Goal: Transaction & Acquisition: Purchase product/service

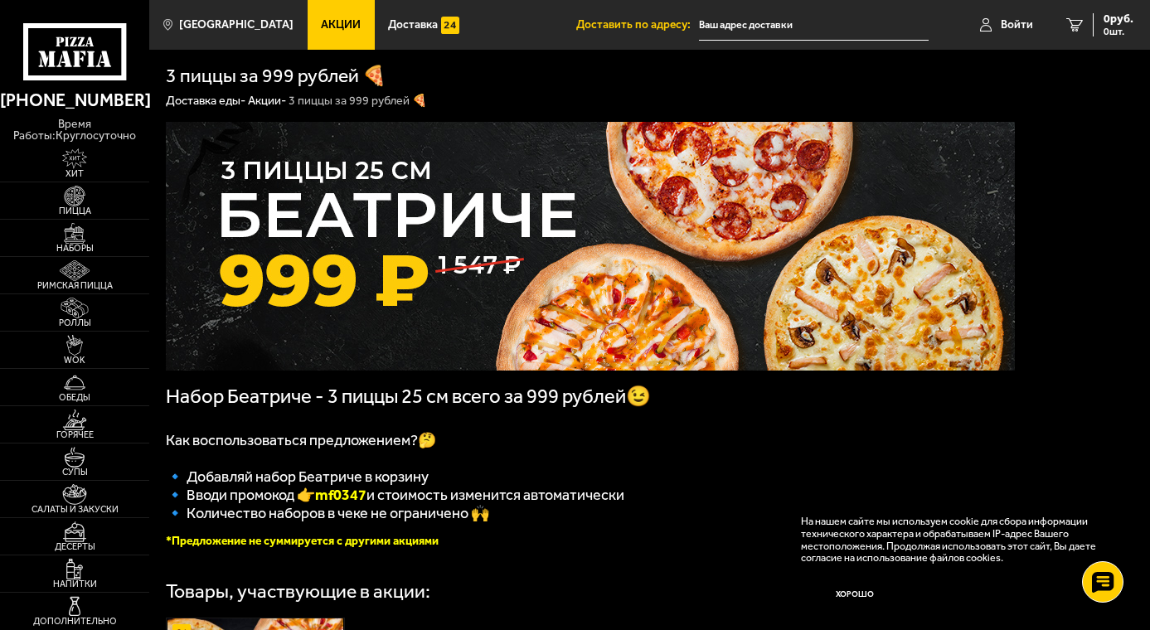
click at [730, 202] on img at bounding box center [590, 246] width 849 height 249
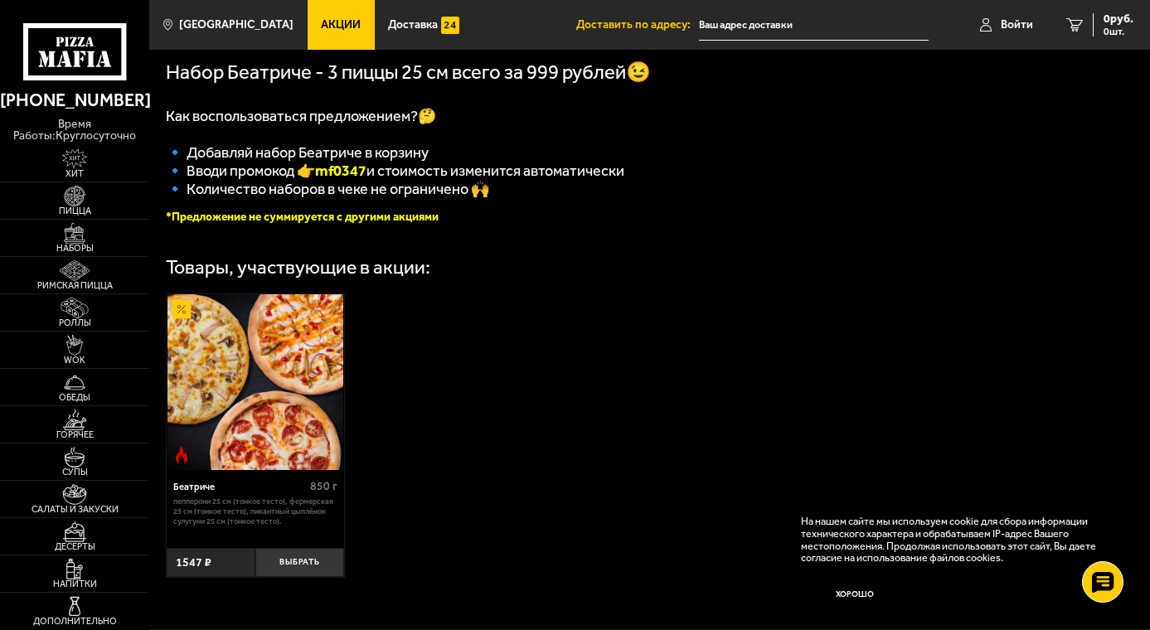
scroll to position [415, 0]
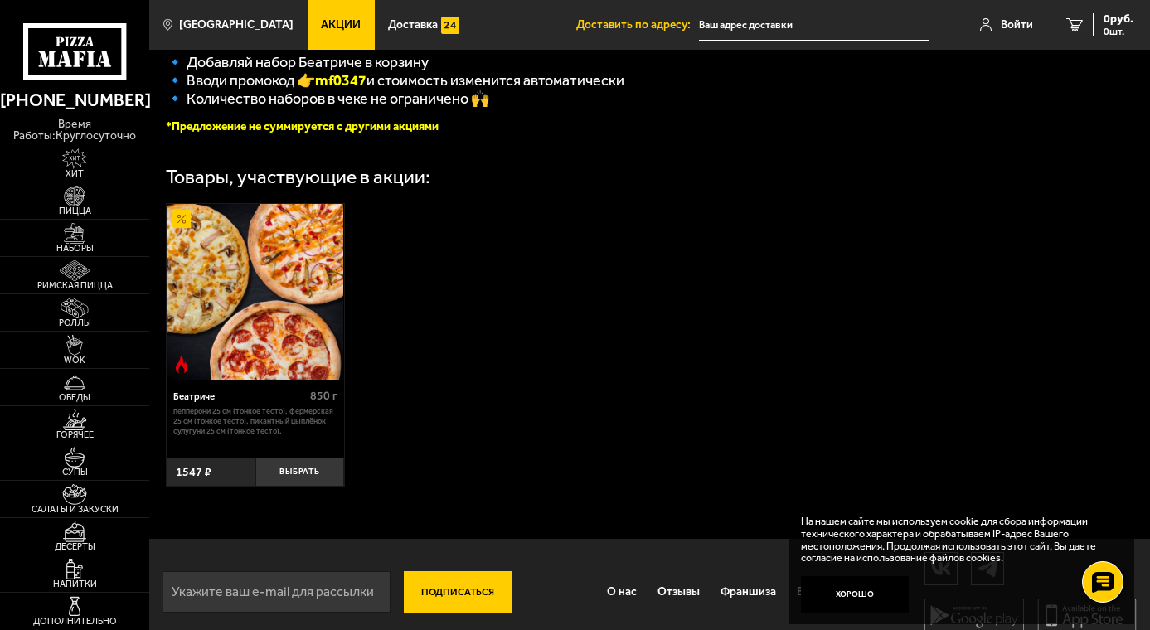
click at [264, 342] on img at bounding box center [255, 292] width 176 height 176
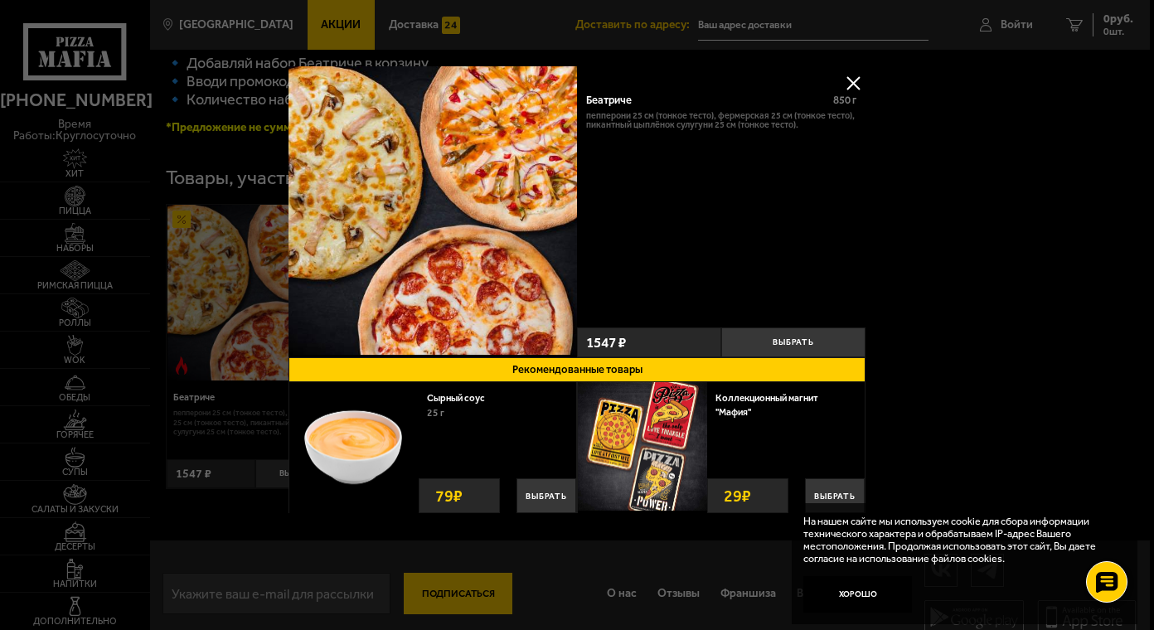
click at [356, 187] on img at bounding box center [433, 210] width 289 height 289
click at [800, 333] on button "Выбрать" at bounding box center [793, 342] width 144 height 30
click at [851, 84] on button at bounding box center [853, 82] width 25 height 25
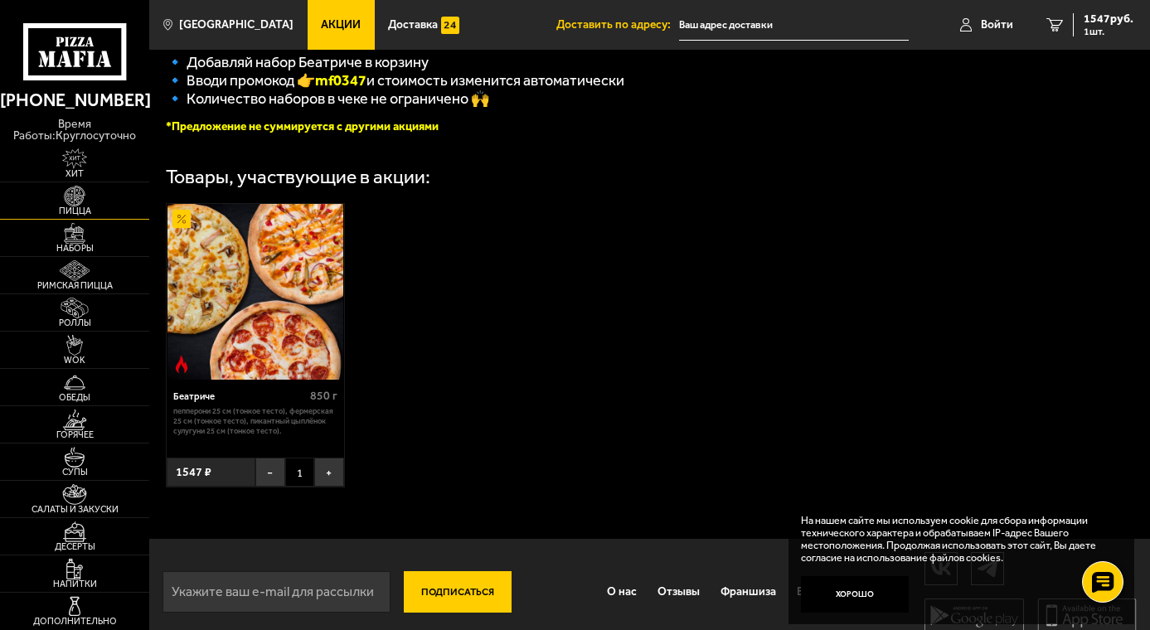
click at [81, 203] on img at bounding box center [74, 196] width 46 height 21
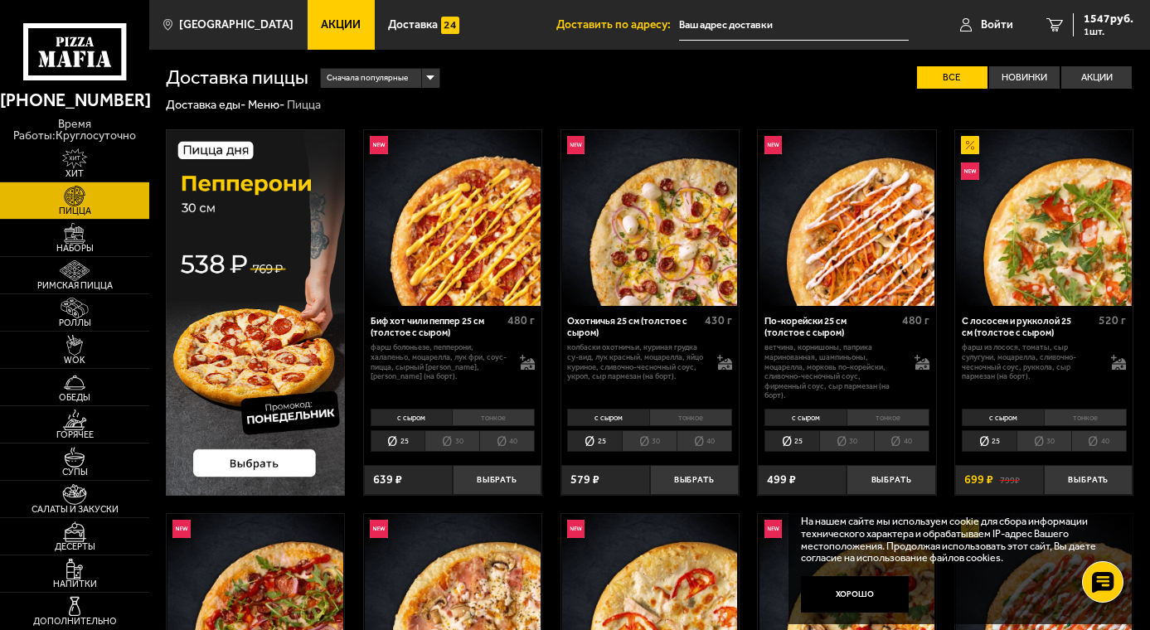
click at [284, 466] on img at bounding box center [255, 312] width 179 height 366
click at [285, 463] on img at bounding box center [255, 312] width 179 height 366
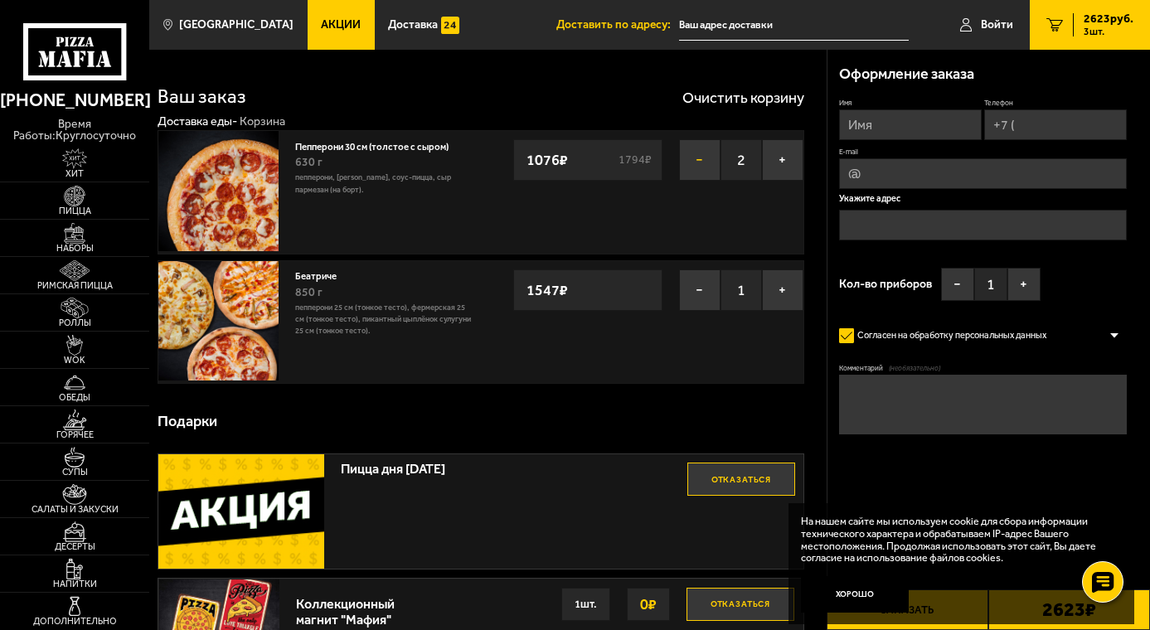
click at [695, 164] on button "−" at bounding box center [699, 159] width 41 height 41
click at [99, 199] on link "Пицца" at bounding box center [74, 200] width 149 height 36
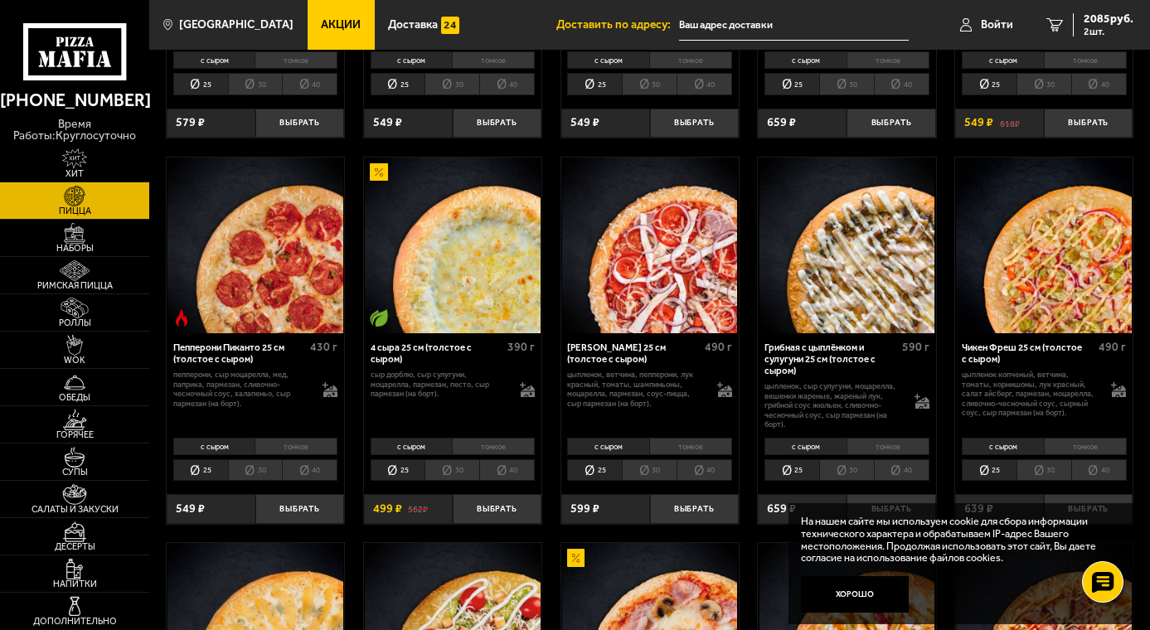
scroll to position [746, 0]
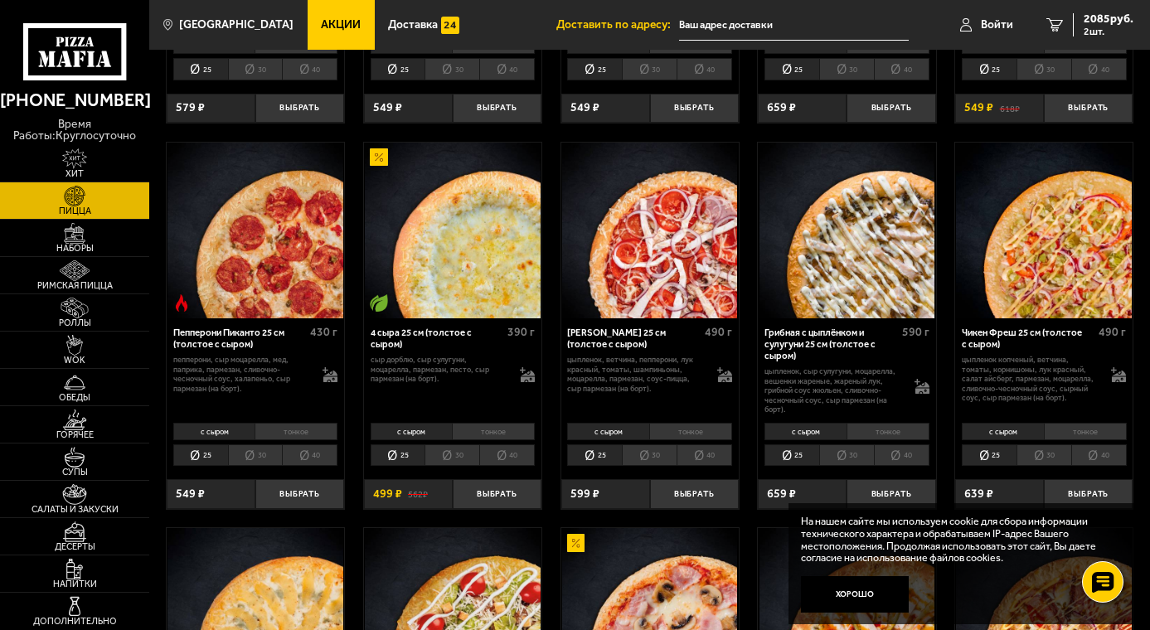
click at [451, 458] on li "30" at bounding box center [451, 455] width 55 height 22
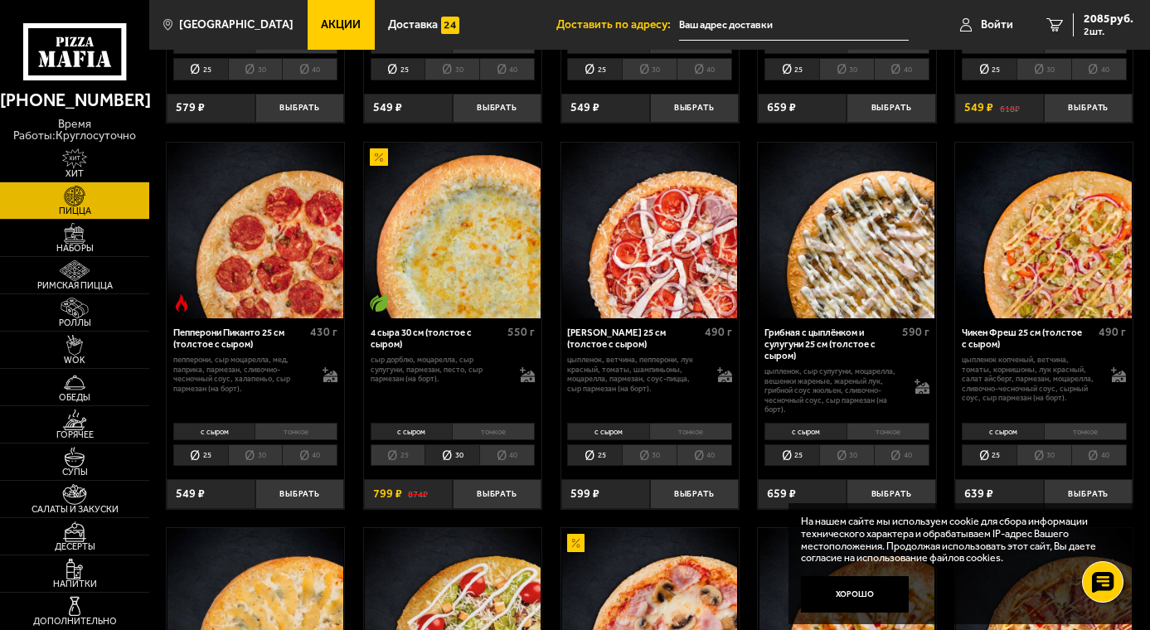
click at [469, 440] on li "тонкое" at bounding box center [493, 431] width 83 height 17
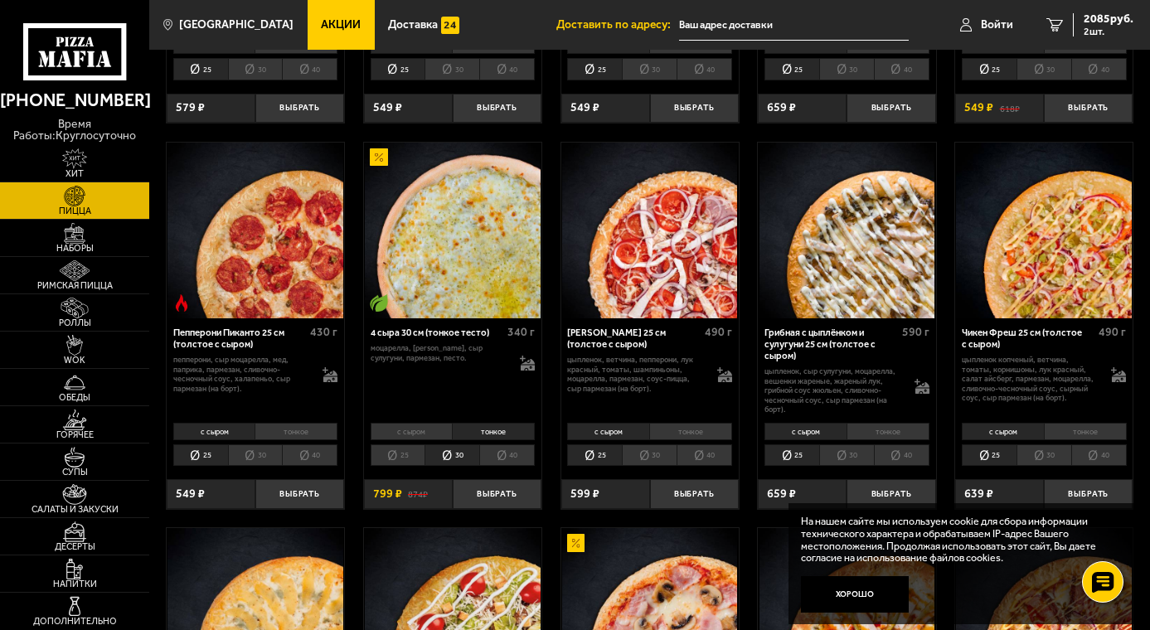
click at [469, 440] on li "тонкое" at bounding box center [493, 431] width 83 height 17
click at [432, 435] on li "с сыром" at bounding box center [412, 431] width 82 height 17
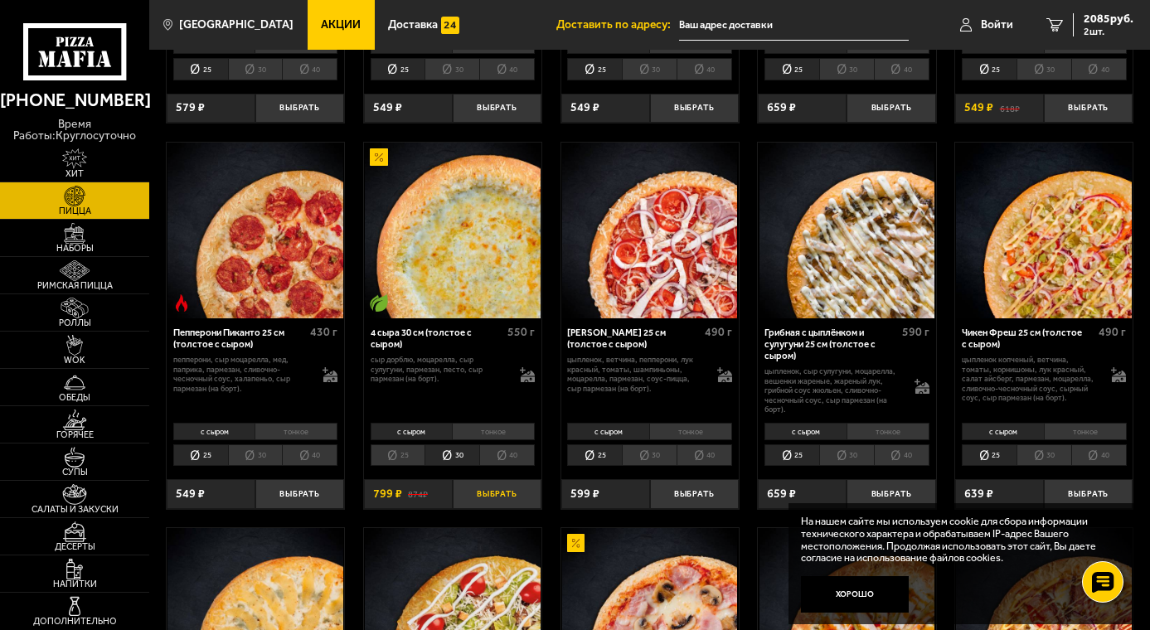
click at [492, 499] on button "Выбрать" at bounding box center [497, 493] width 89 height 29
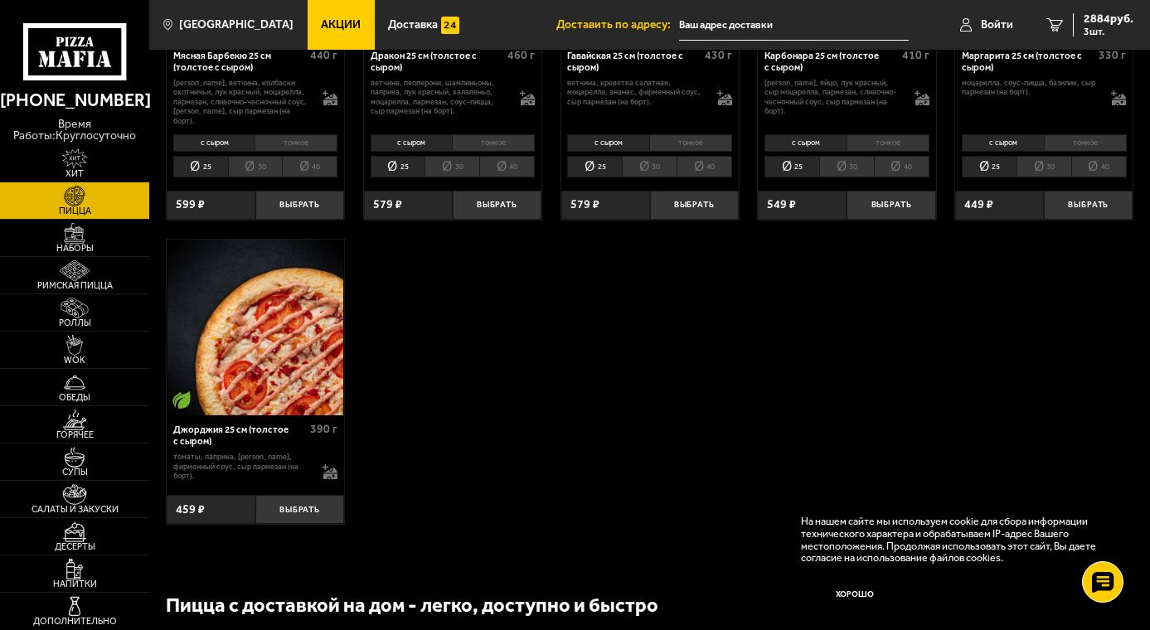
scroll to position [2570, 0]
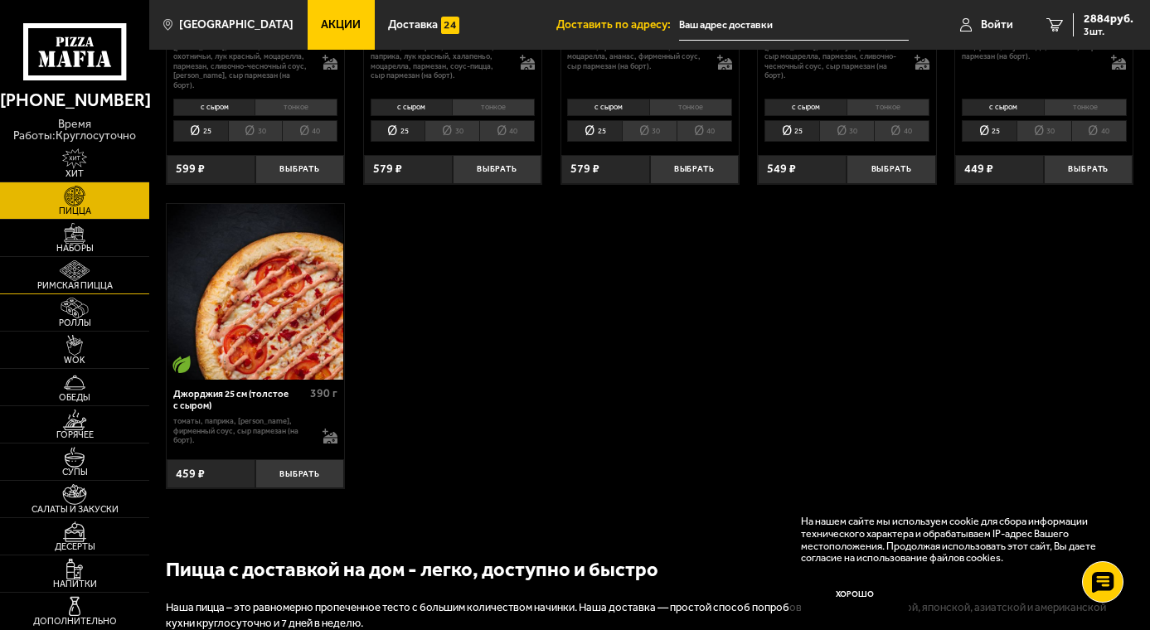
drag, startPoint x: 62, startPoint y: 268, endPoint x: 91, endPoint y: 269, distance: 29.1
click at [62, 268] on img at bounding box center [74, 270] width 46 height 21
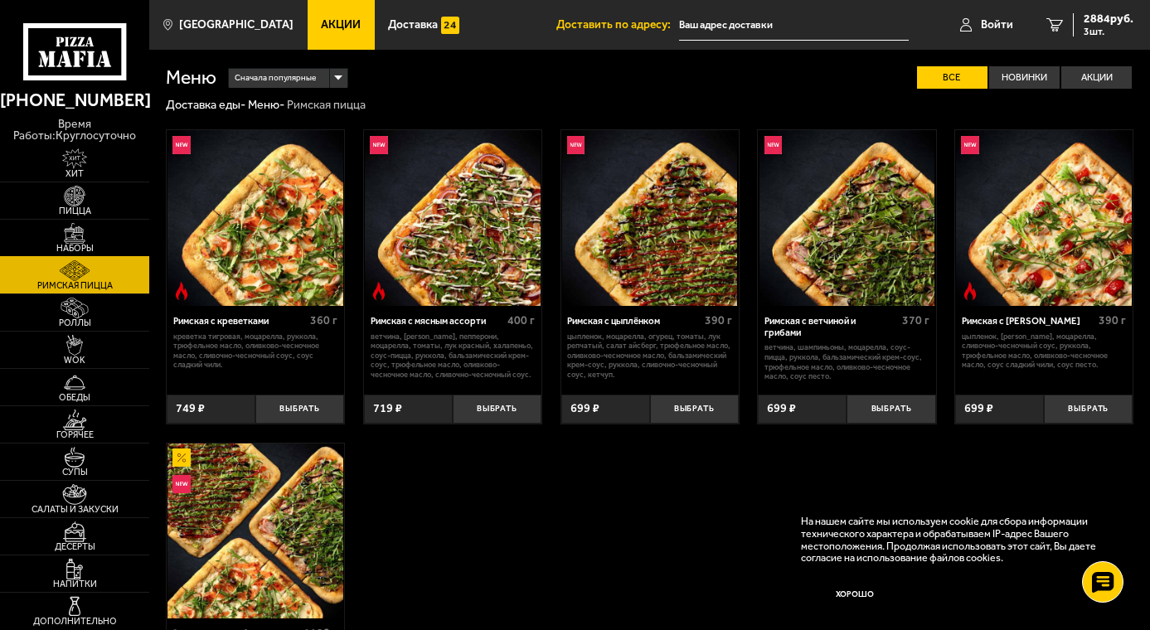
click at [104, 236] on link "Наборы" at bounding box center [74, 238] width 149 height 36
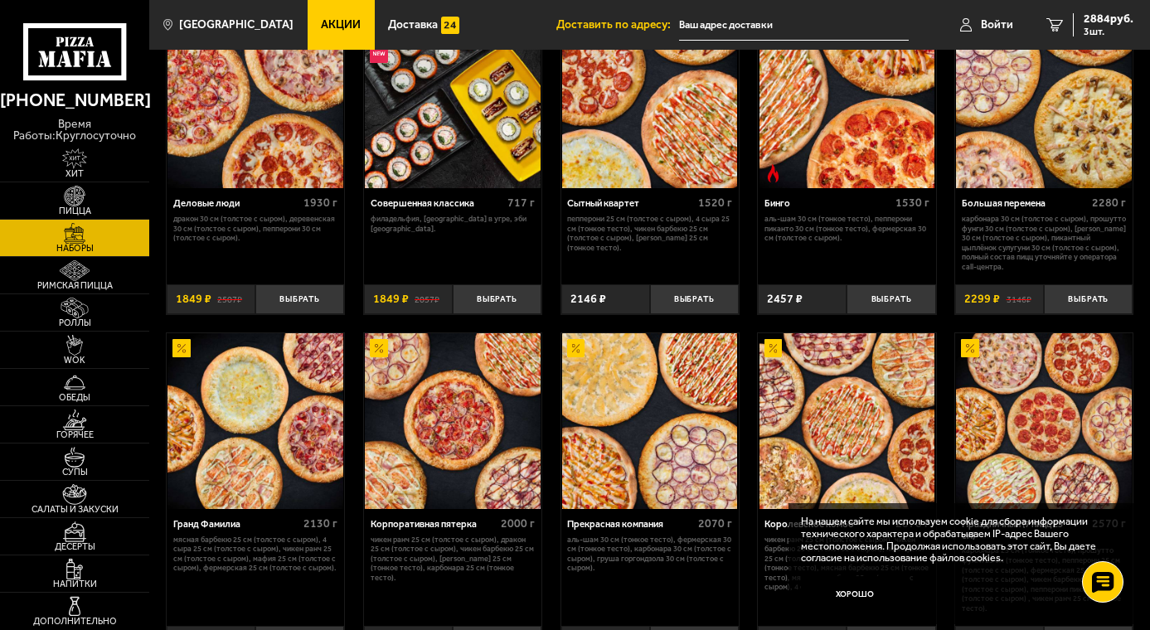
scroll to position [1409, 0]
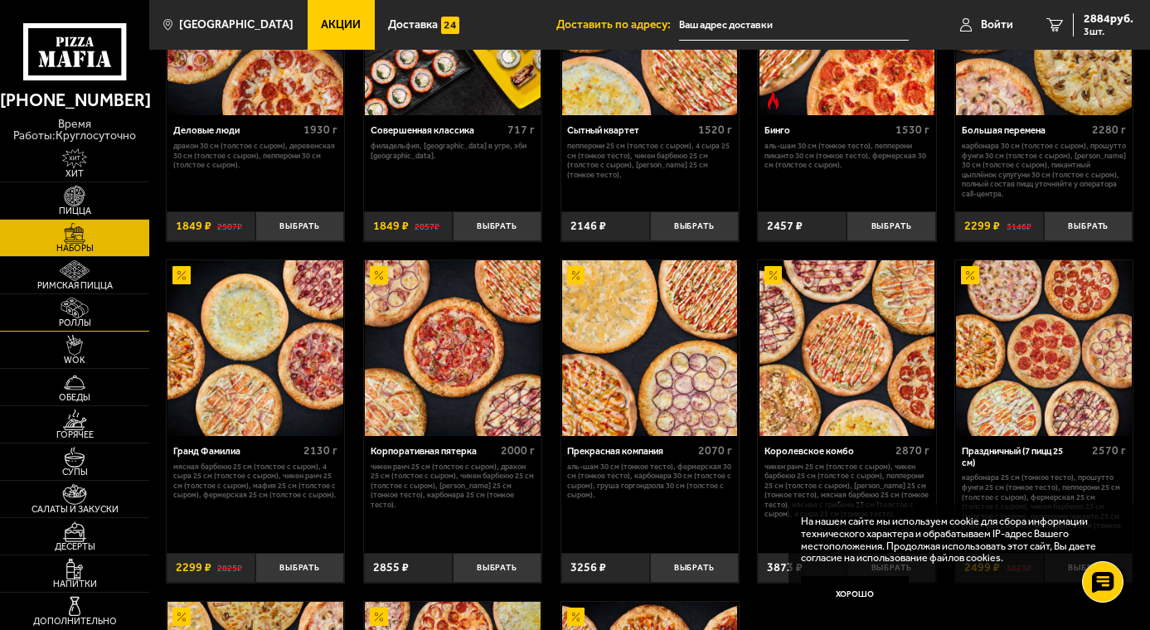
click at [87, 306] on img at bounding box center [74, 308] width 46 height 21
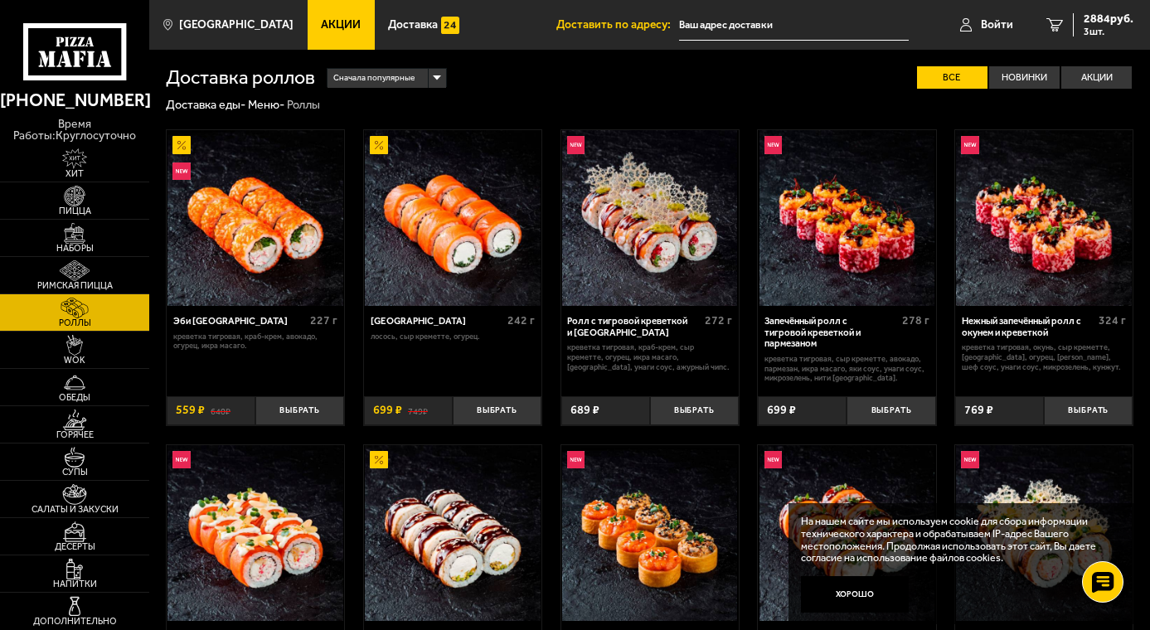
click at [436, 82] on div "Сначала популярные" at bounding box center [386, 78] width 118 height 19
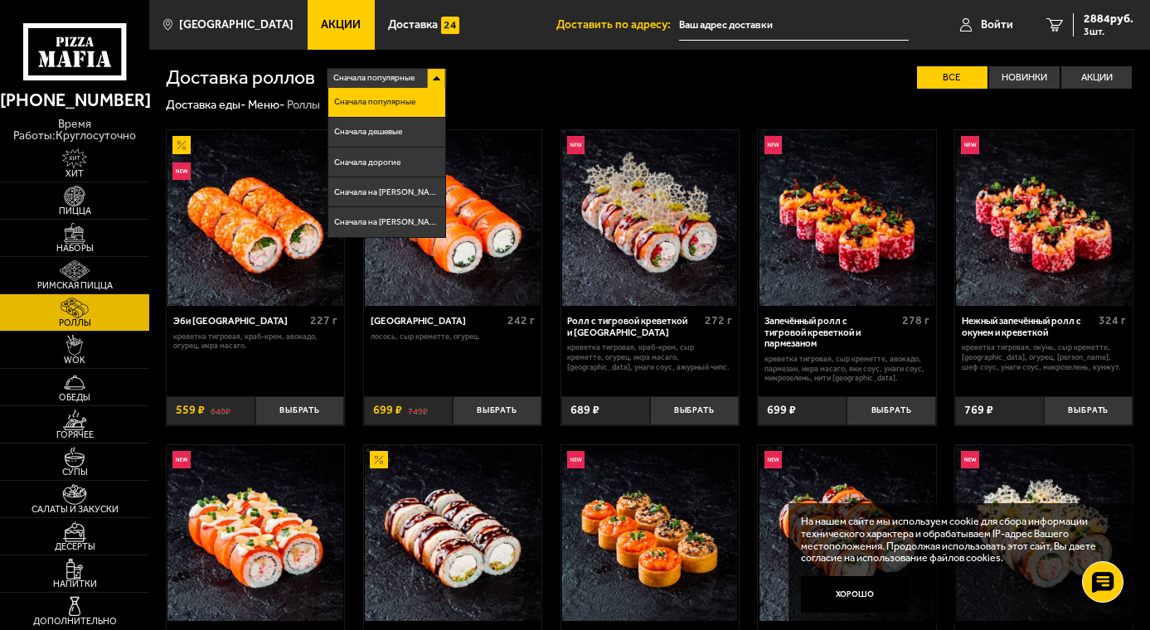
click at [436, 82] on div "Сначала популярные" at bounding box center [386, 78] width 118 height 19
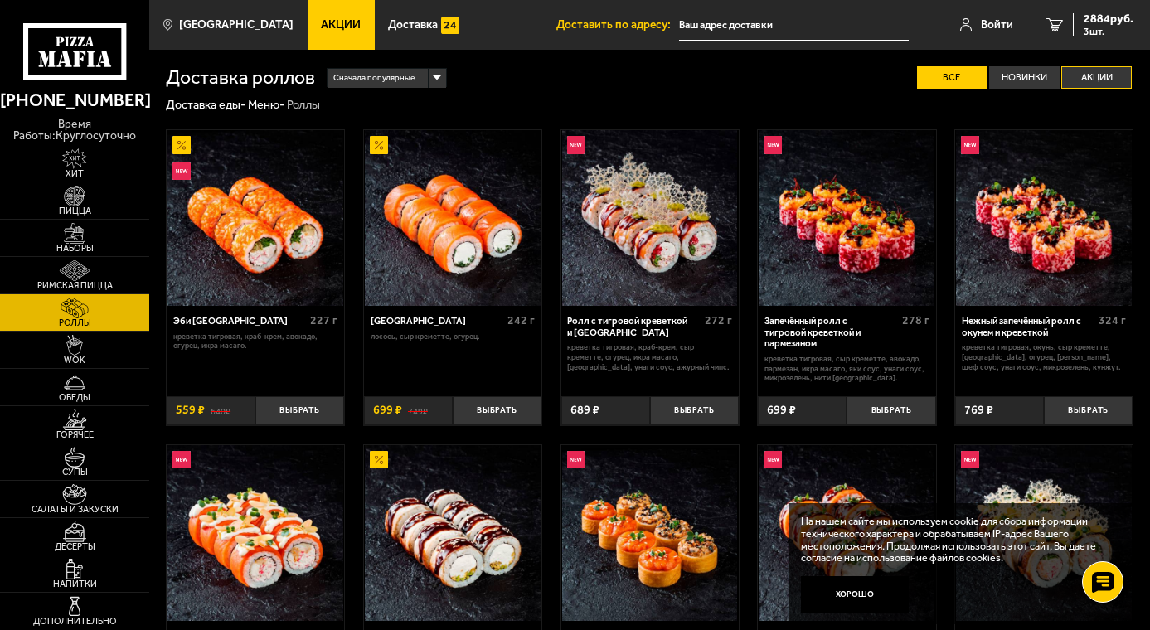
click at [1091, 80] on label "Акции" at bounding box center [1096, 77] width 70 height 23
click at [0, 0] on input "Акции" at bounding box center [0, 0] width 0 height 0
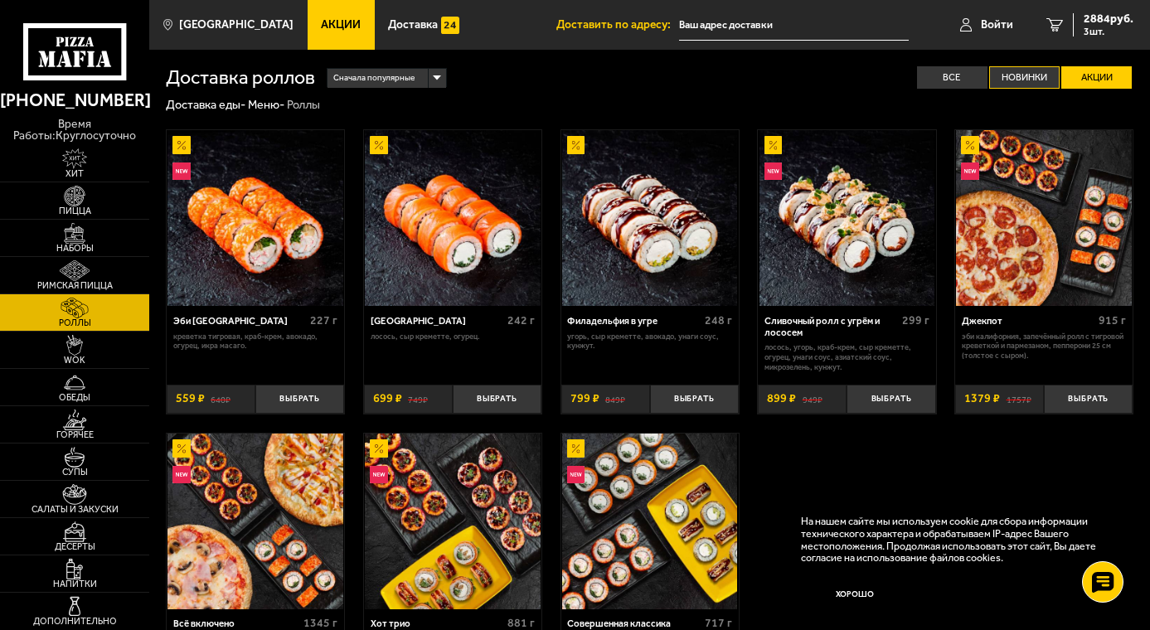
click at [1025, 80] on label "Новинки" at bounding box center [1024, 77] width 70 height 23
click at [0, 0] on input "Новинки" at bounding box center [0, 0] width 0 height 0
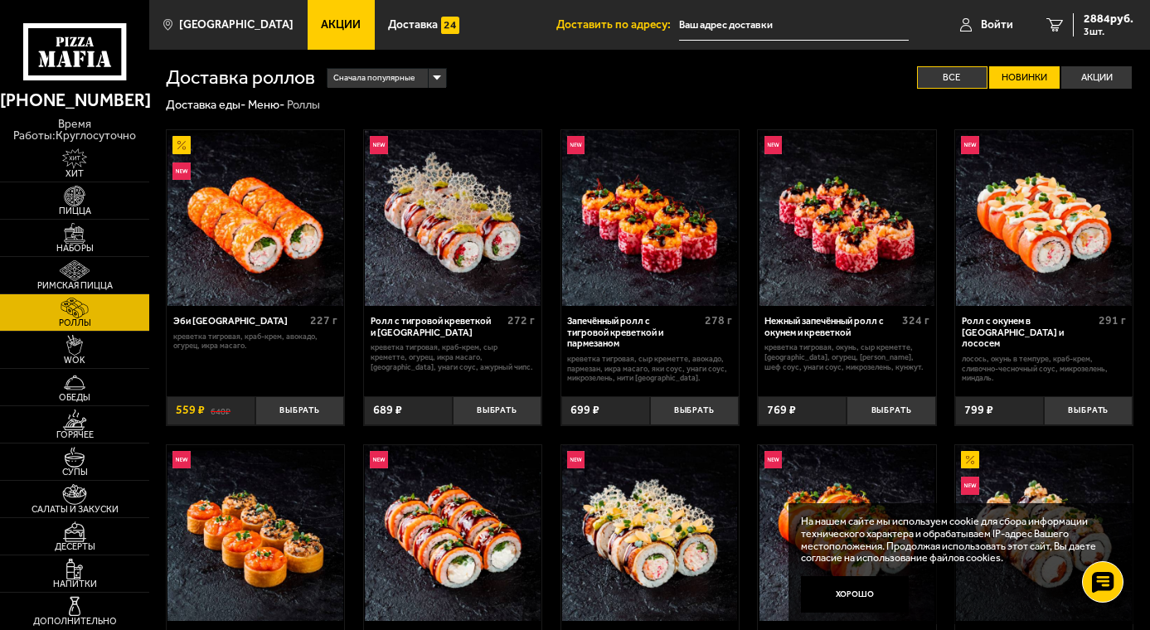
click at [964, 80] on label "Все" at bounding box center [952, 77] width 70 height 23
click at [0, 0] on input "Все" at bounding box center [0, 0] width 0 height 0
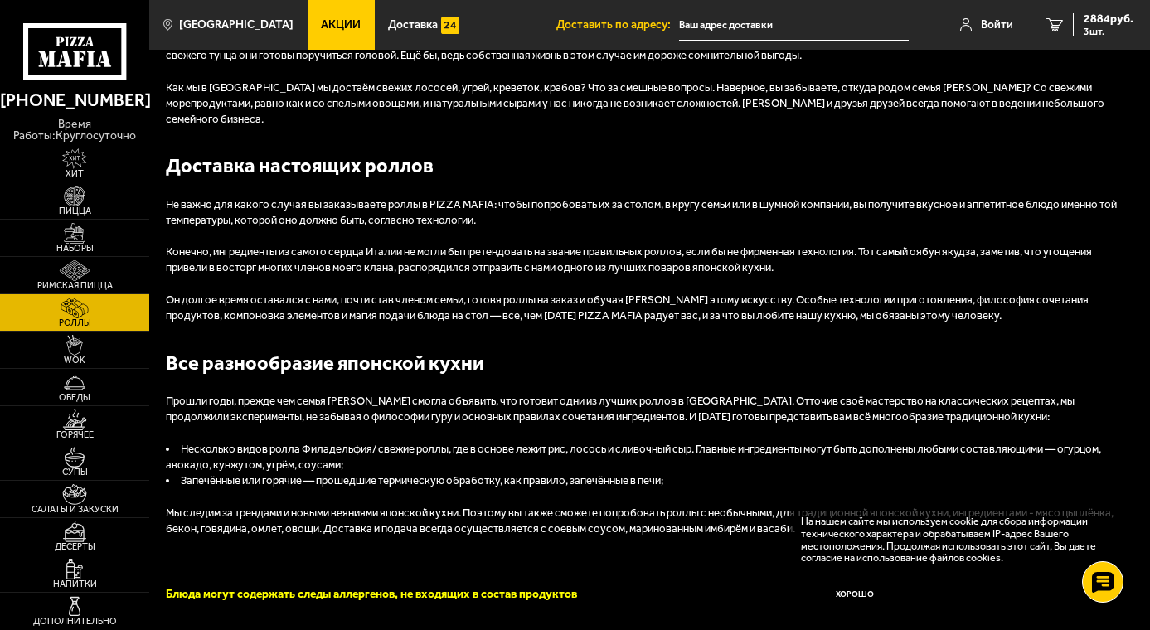
scroll to position [1648, 0]
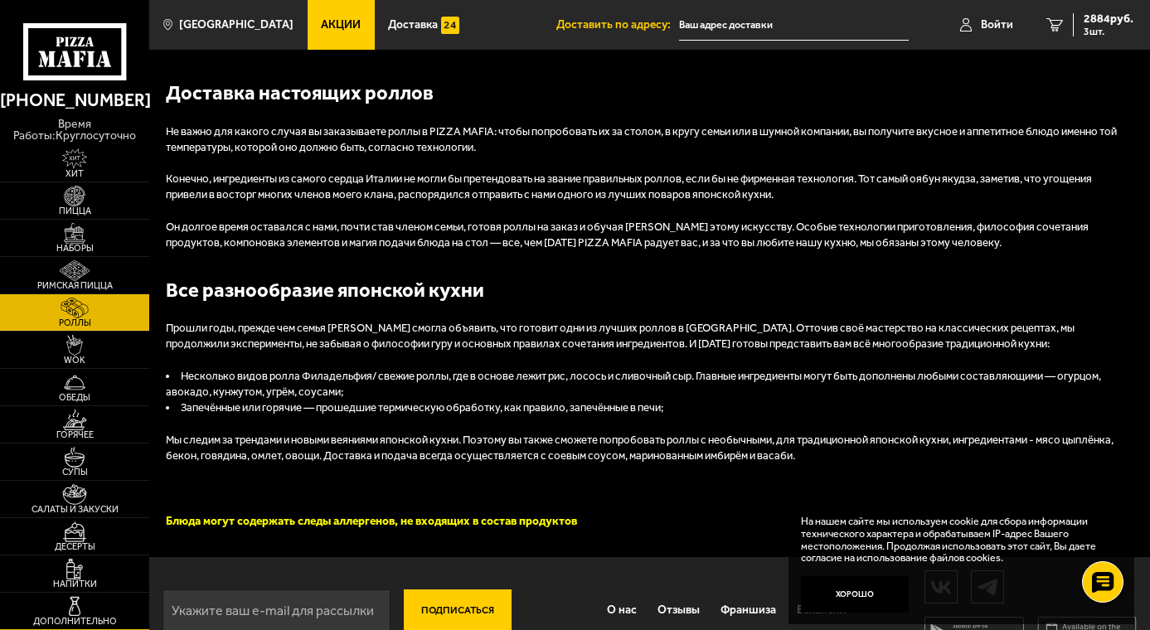
click at [96, 605] on img at bounding box center [74, 606] width 46 height 21
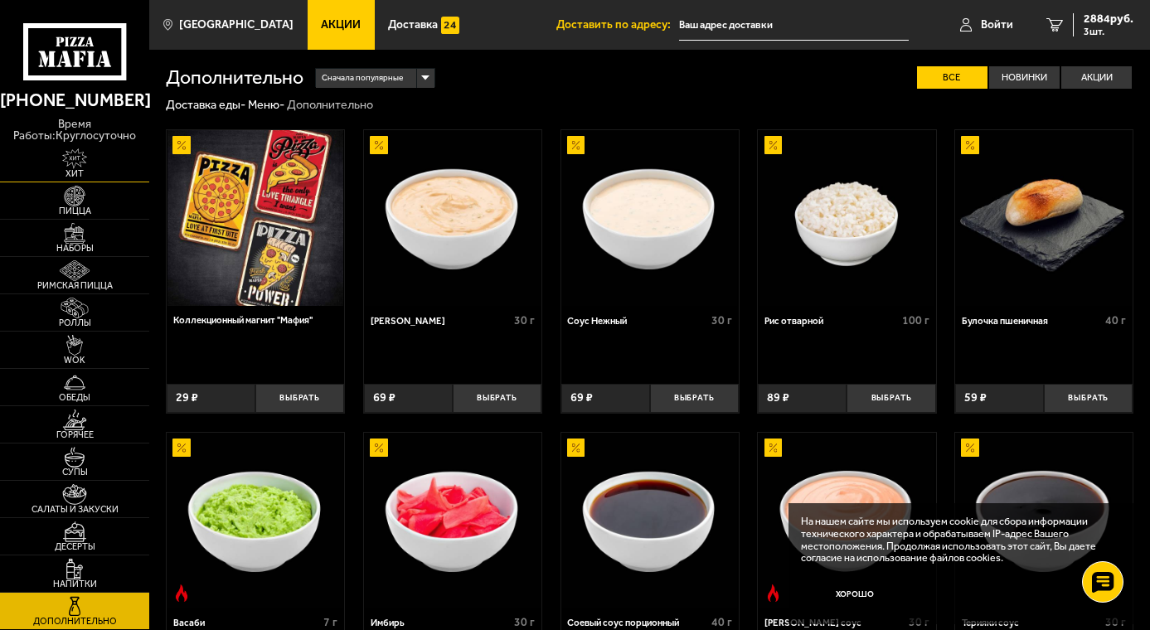
click at [105, 166] on link "Хит" at bounding box center [74, 163] width 149 height 36
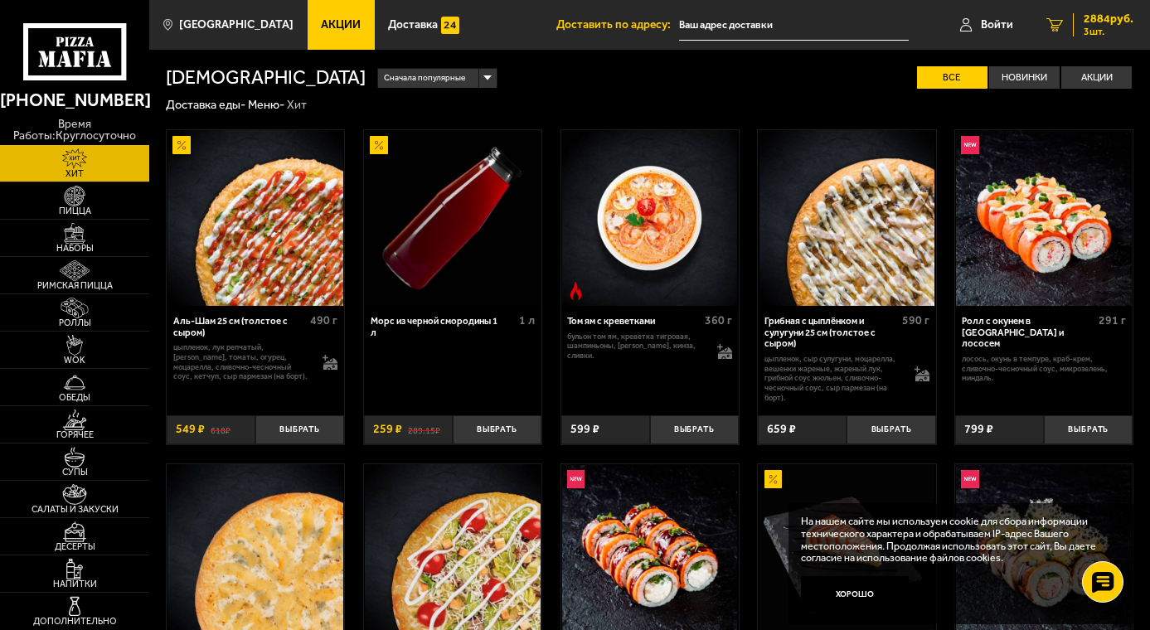
click at [1099, 24] on span "2884 руб." at bounding box center [1109, 19] width 50 height 12
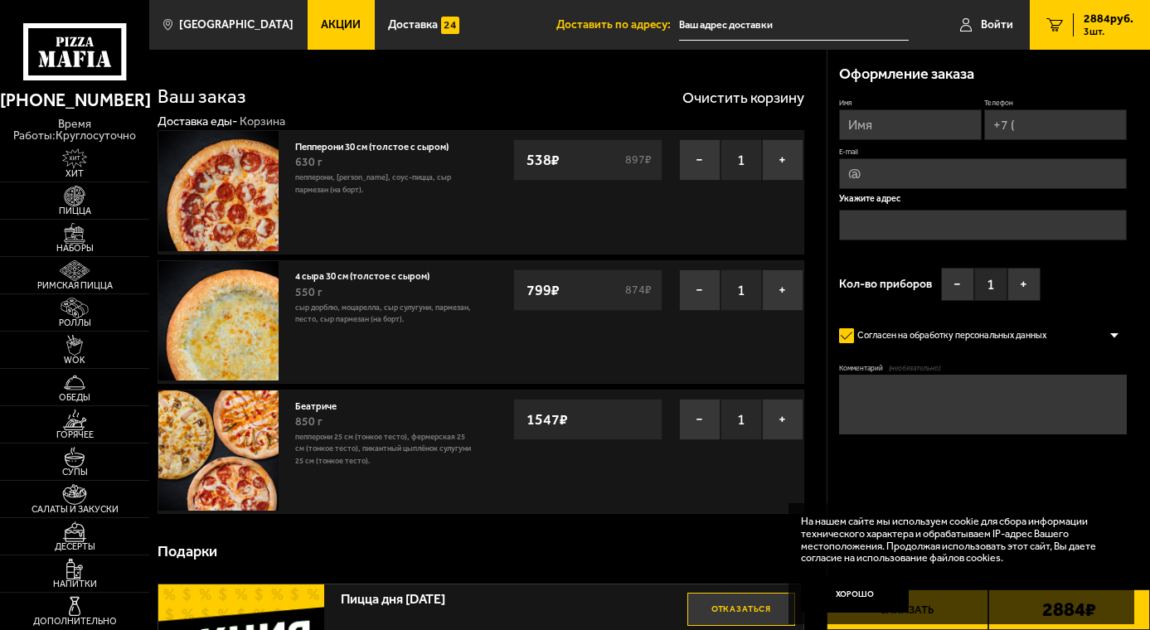
click at [316, 43] on link "Акции" at bounding box center [341, 25] width 67 height 50
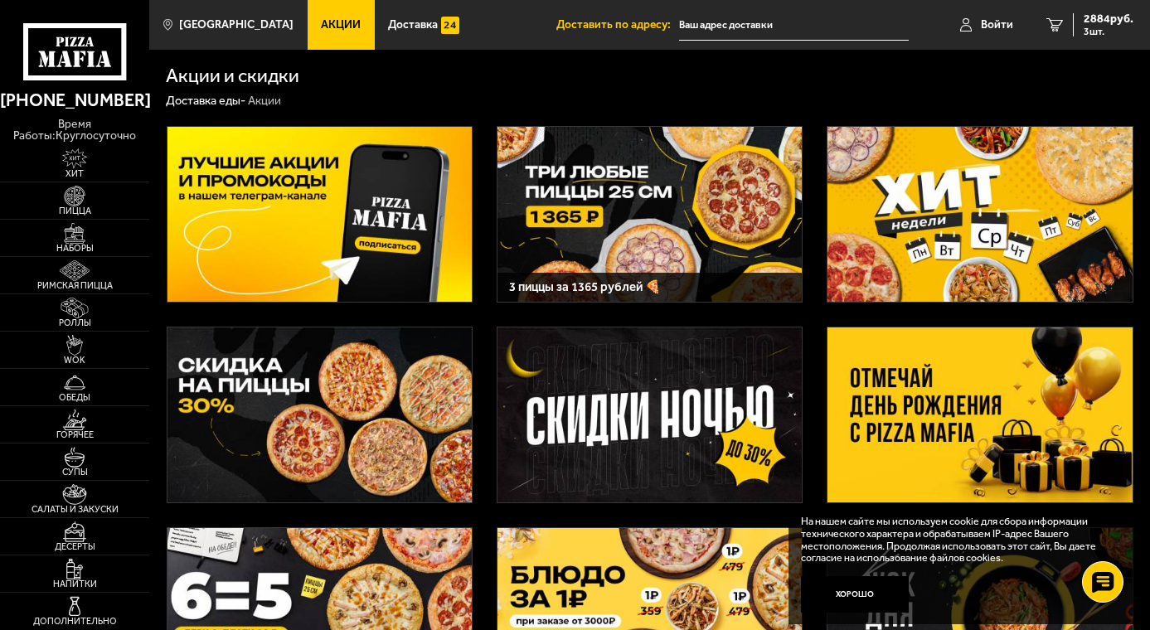
click at [1018, 200] on img at bounding box center [979, 214] width 304 height 175
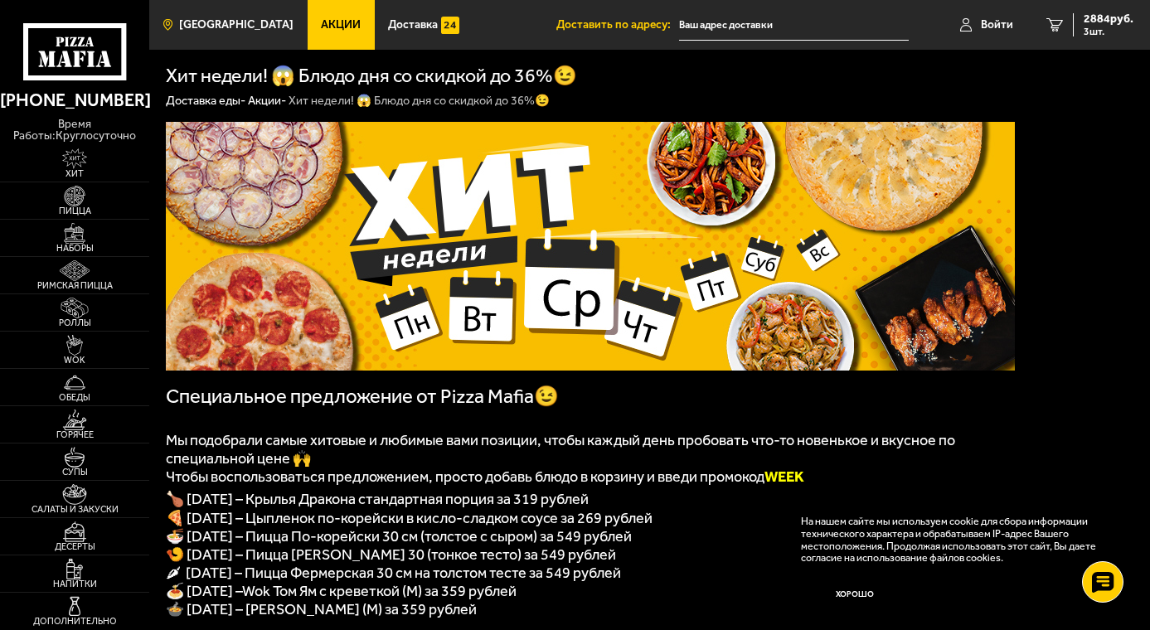
click at [224, 21] on span "[GEOGRAPHIC_DATA]" at bounding box center [236, 25] width 114 height 12
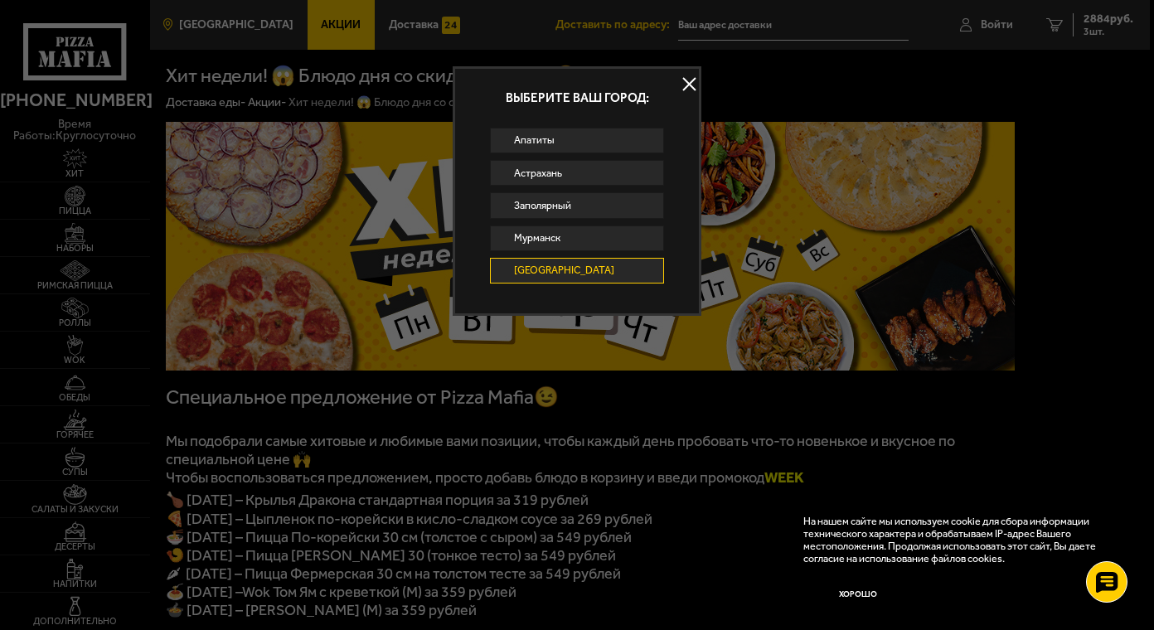
click at [224, 21] on div at bounding box center [577, 315] width 1154 height 630
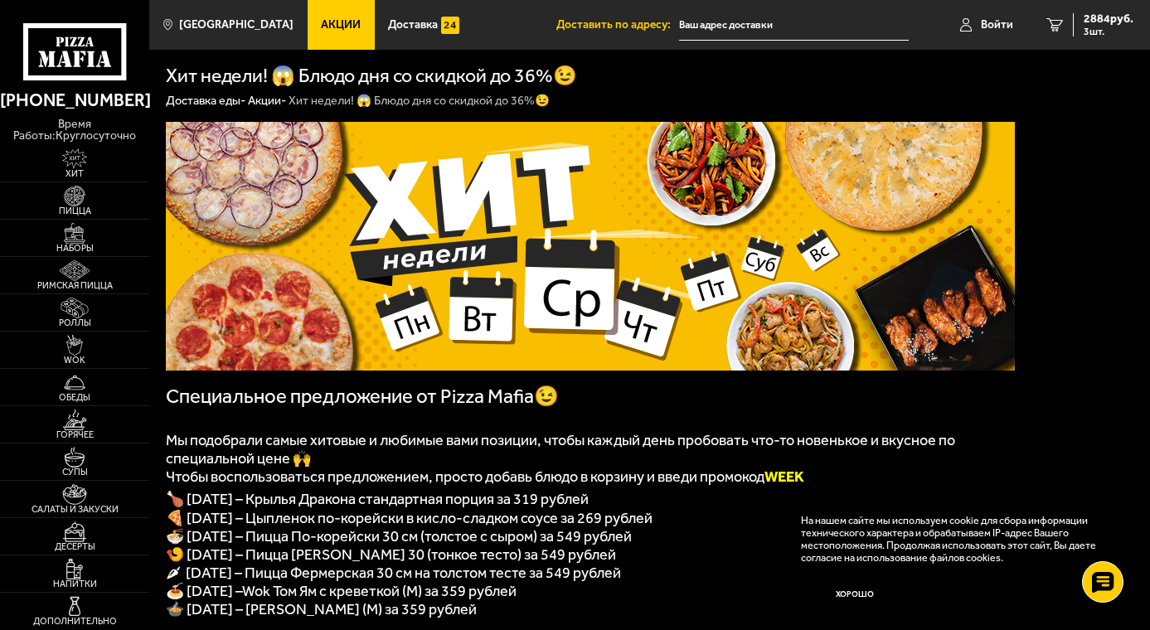
click at [94, 69] on icon at bounding box center [75, 51] width 104 height 57
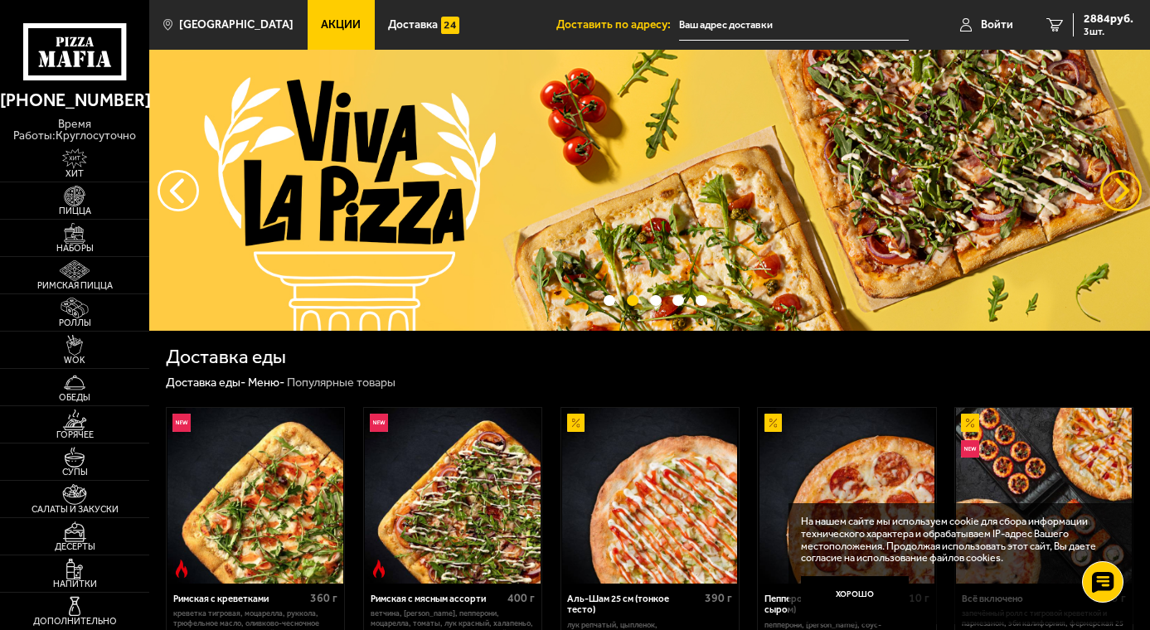
click at [1110, 191] on button "предыдущий" at bounding box center [1120, 190] width 41 height 41
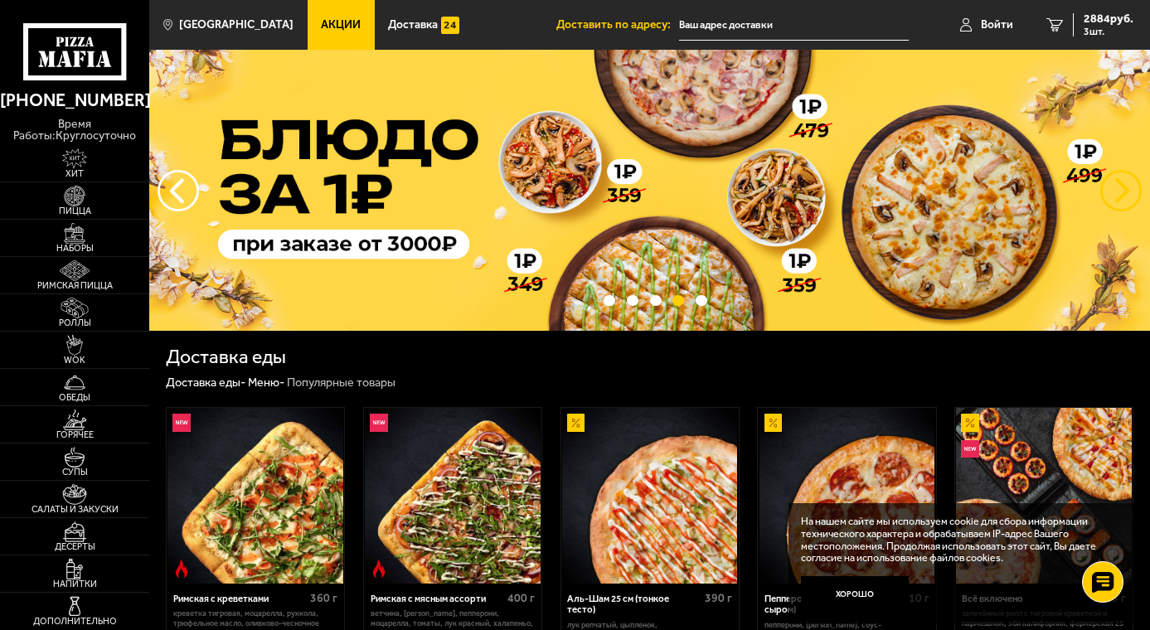
click at [1110, 191] on button "предыдущий" at bounding box center [1120, 190] width 41 height 41
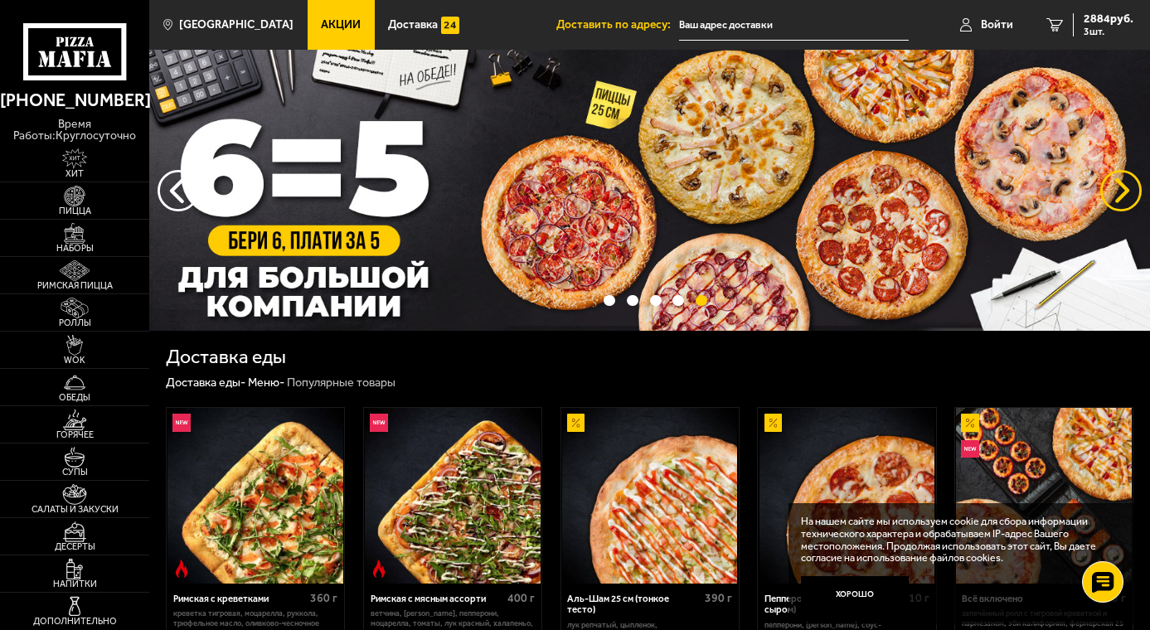
click at [1110, 191] on button "предыдущий" at bounding box center [1120, 190] width 41 height 41
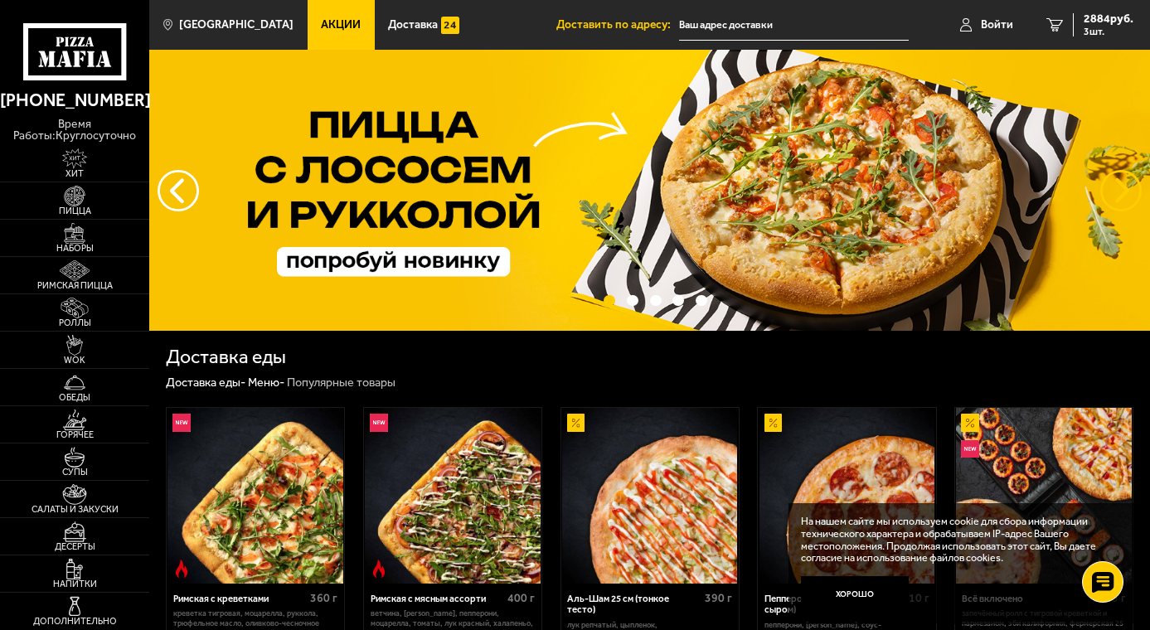
click at [1110, 191] on button "предыдущий" at bounding box center [1120, 190] width 41 height 41
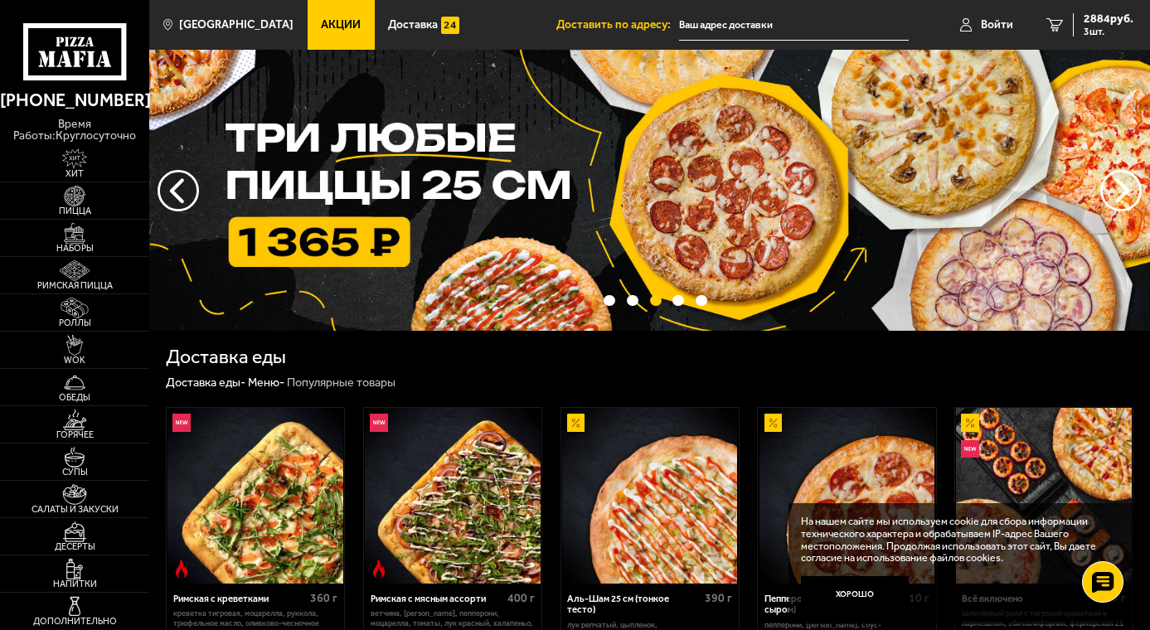
click at [321, 22] on span "Акции" at bounding box center [341, 25] width 40 height 12
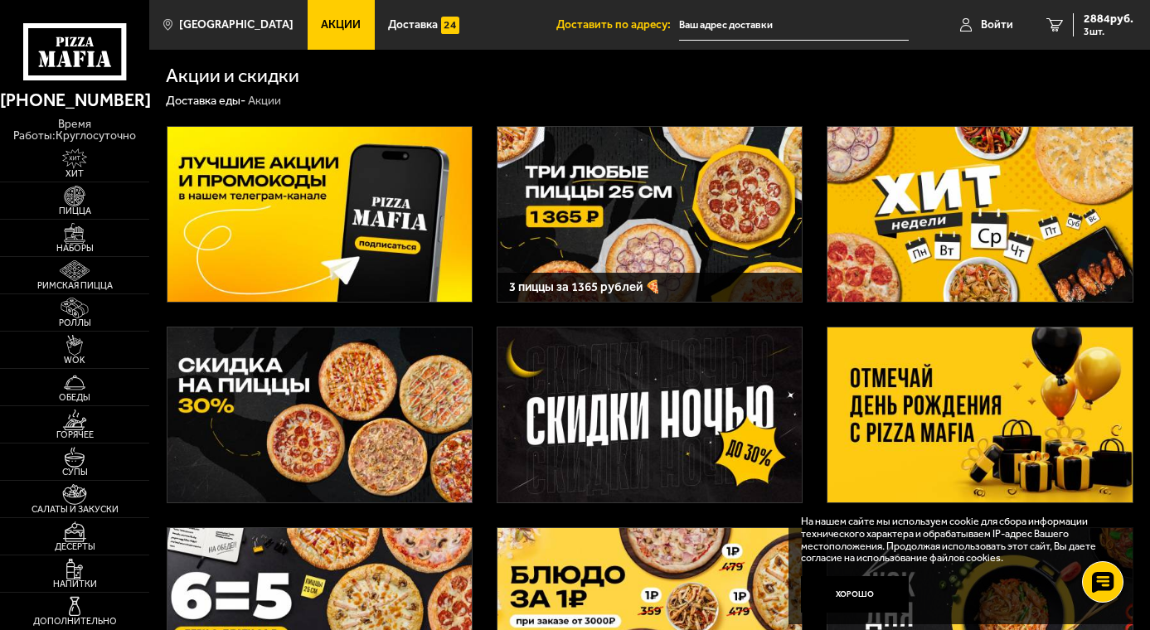
click at [315, 198] on img at bounding box center [319, 214] width 304 height 175
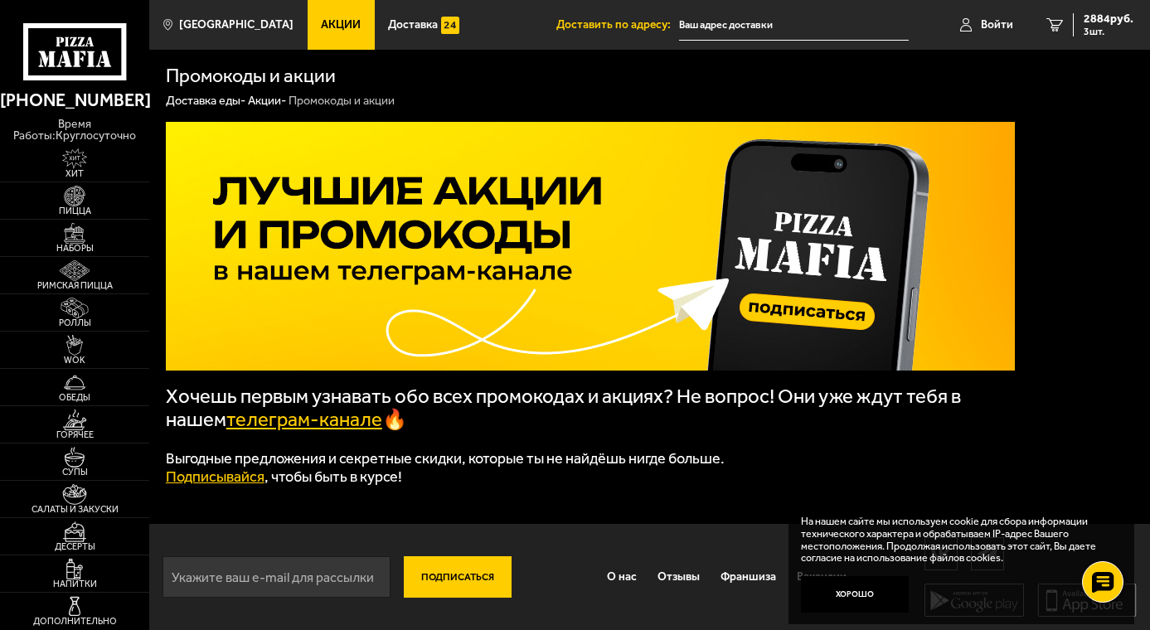
click at [318, 34] on link "Акции" at bounding box center [341, 25] width 67 height 50
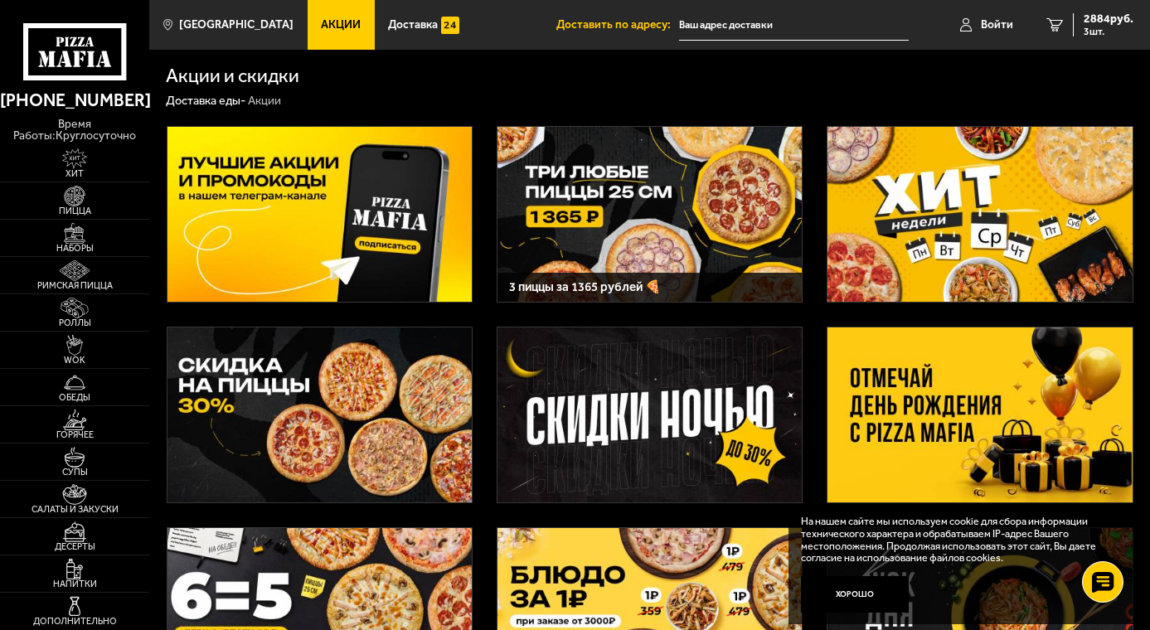
click at [609, 190] on img at bounding box center [649, 214] width 304 height 175
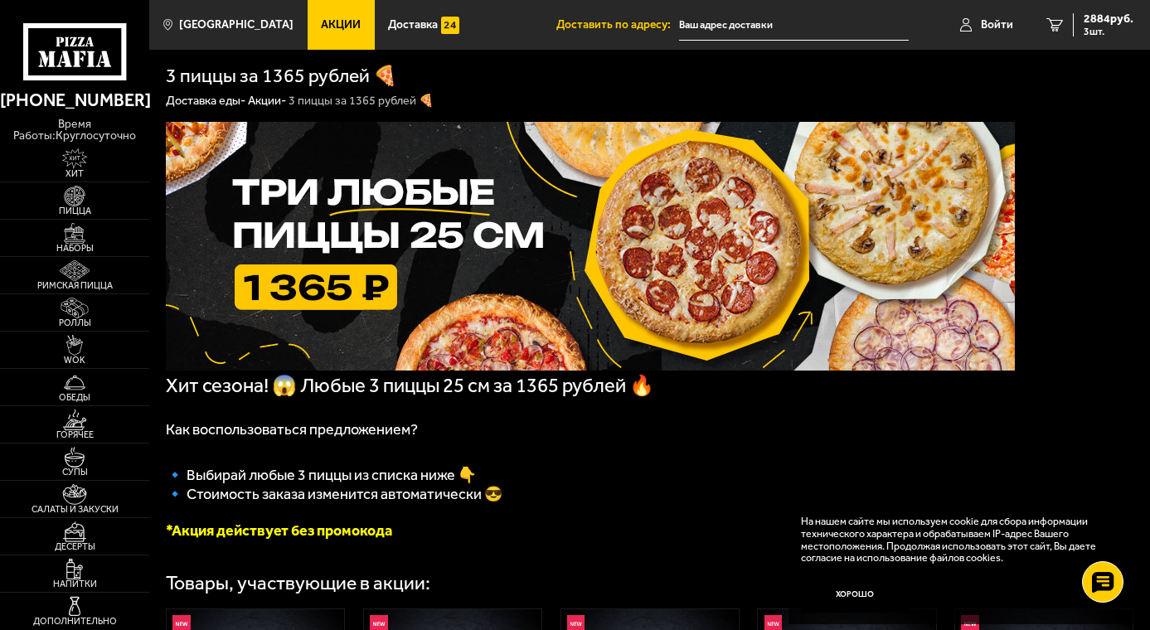
click at [326, 30] on span "Акции" at bounding box center [341, 25] width 40 height 12
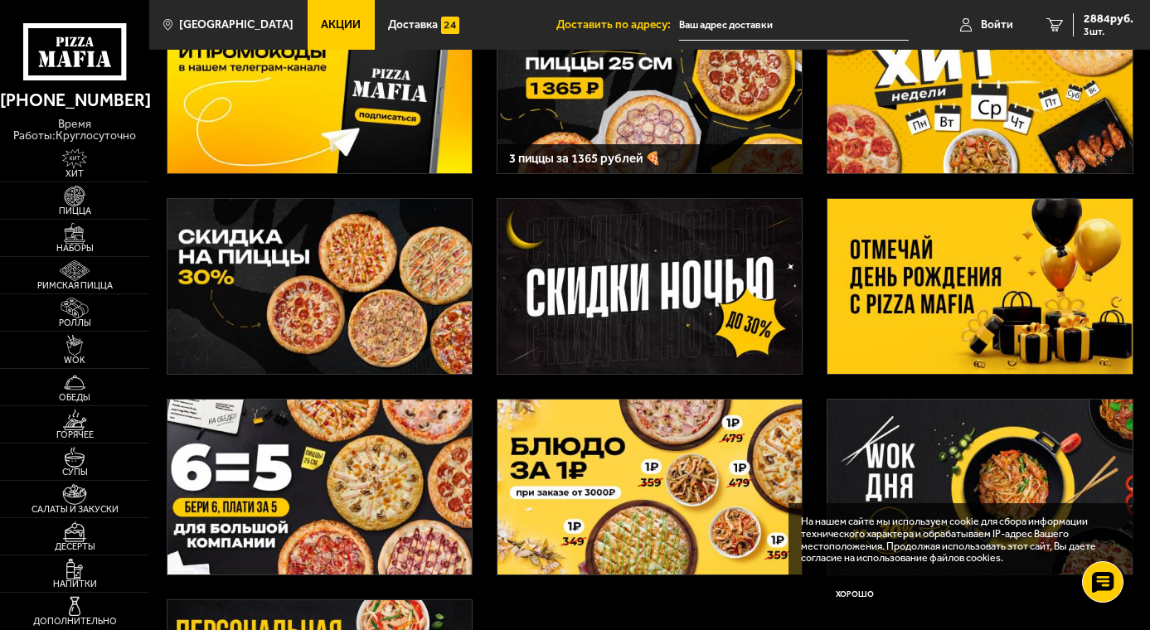
scroll to position [166, 0]
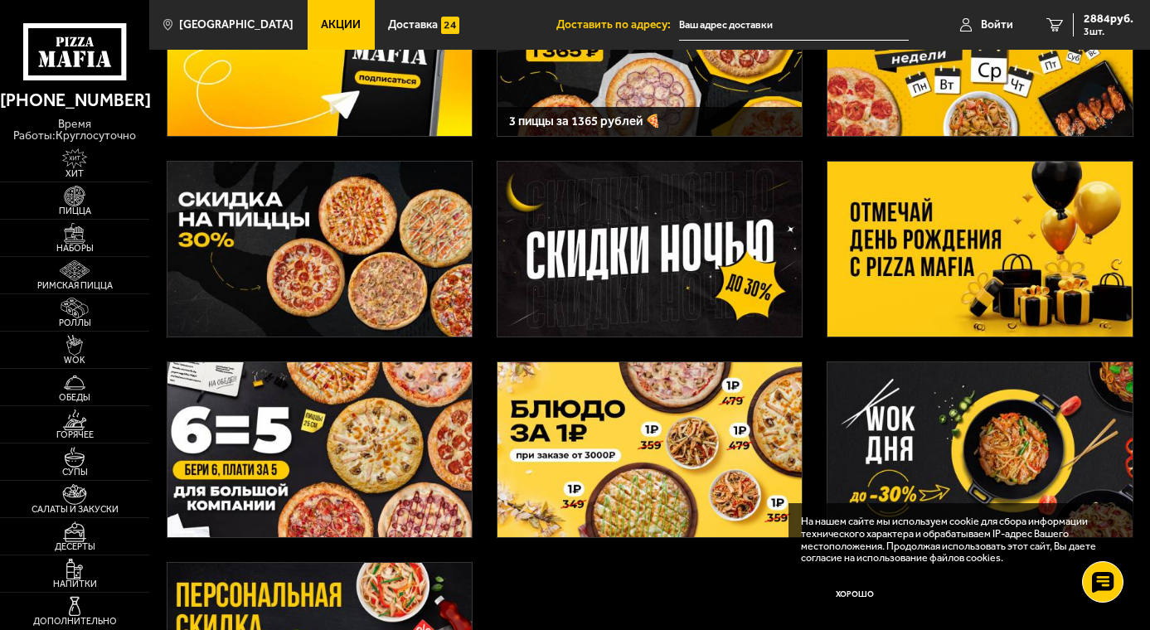
click at [351, 262] on img at bounding box center [319, 249] width 304 height 175
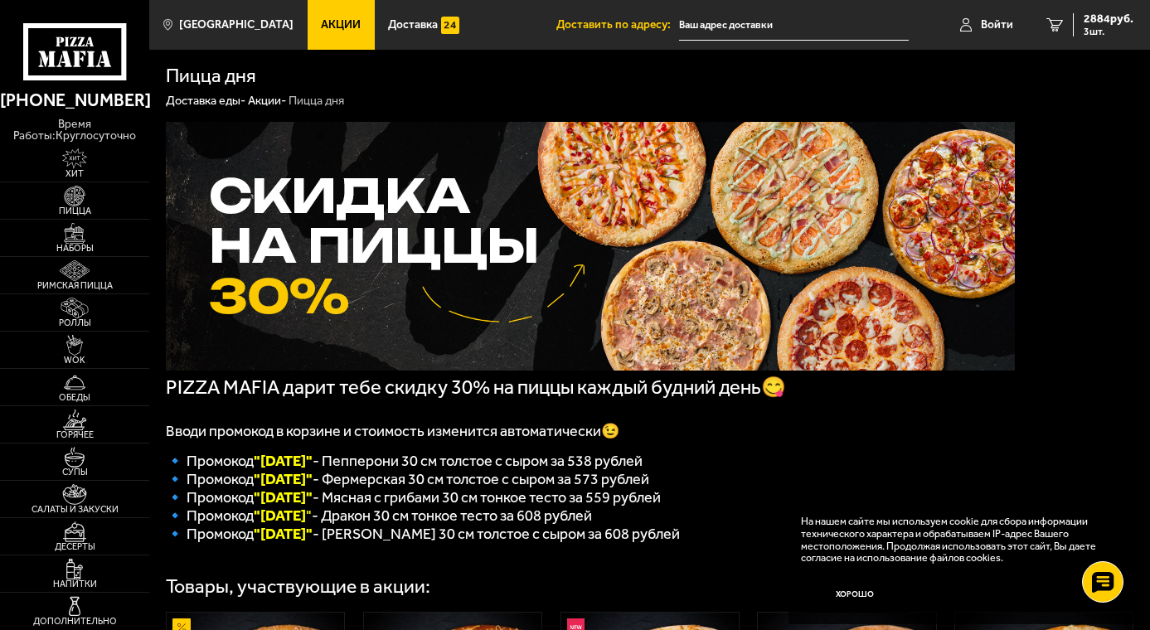
click at [321, 23] on span "Акции" at bounding box center [341, 25] width 40 height 12
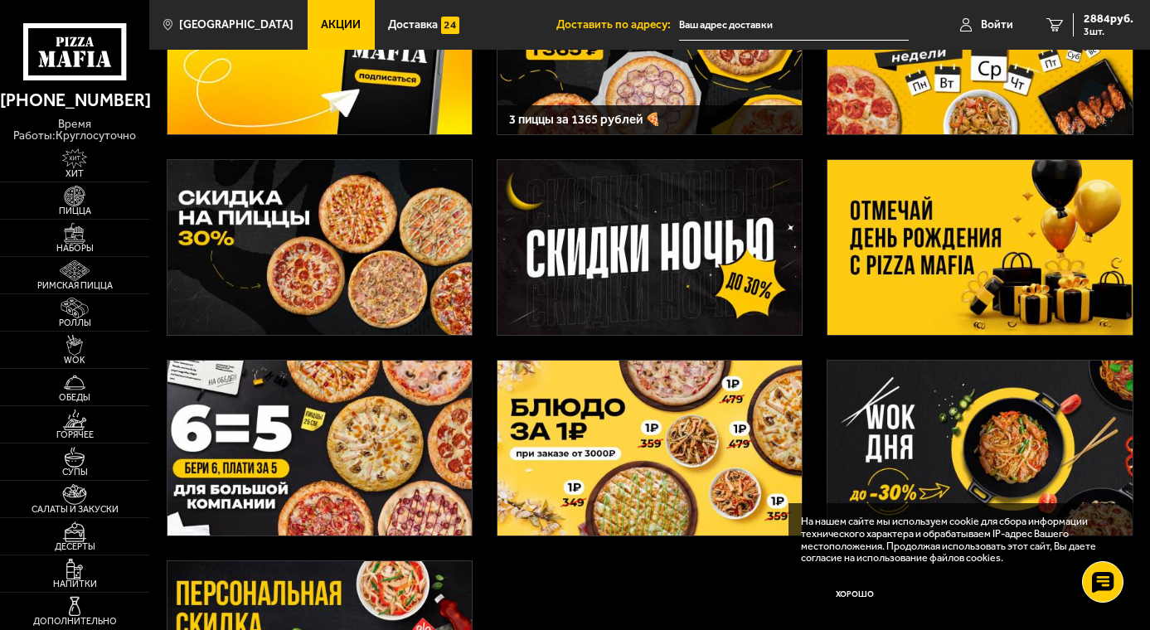
scroll to position [249, 0]
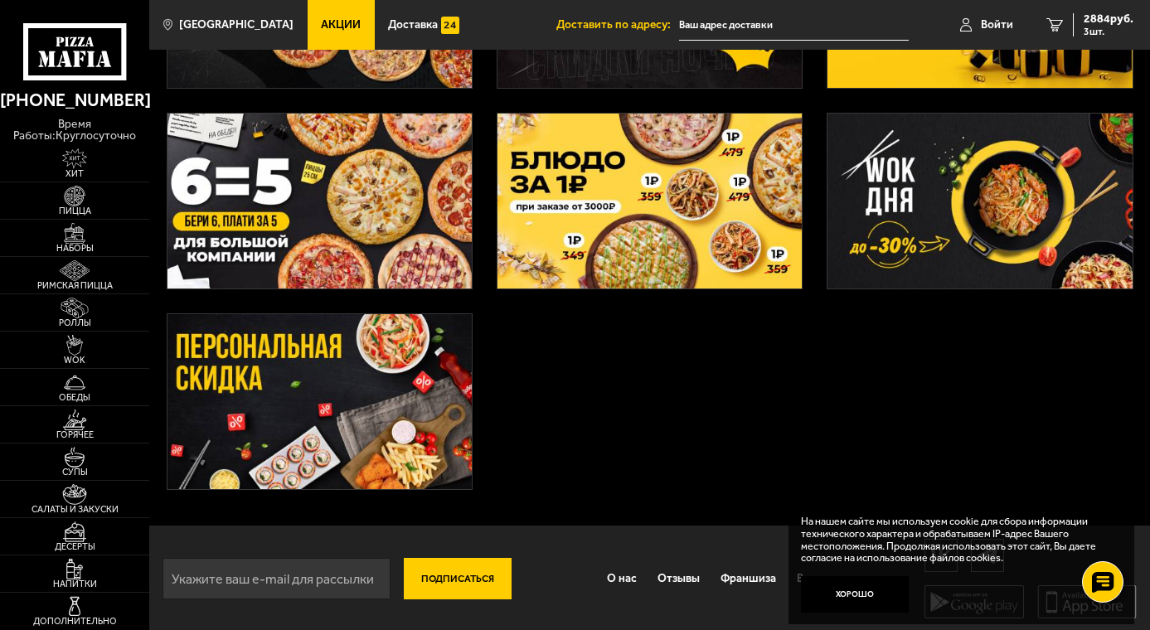
click at [395, 399] on img at bounding box center [319, 401] width 304 height 175
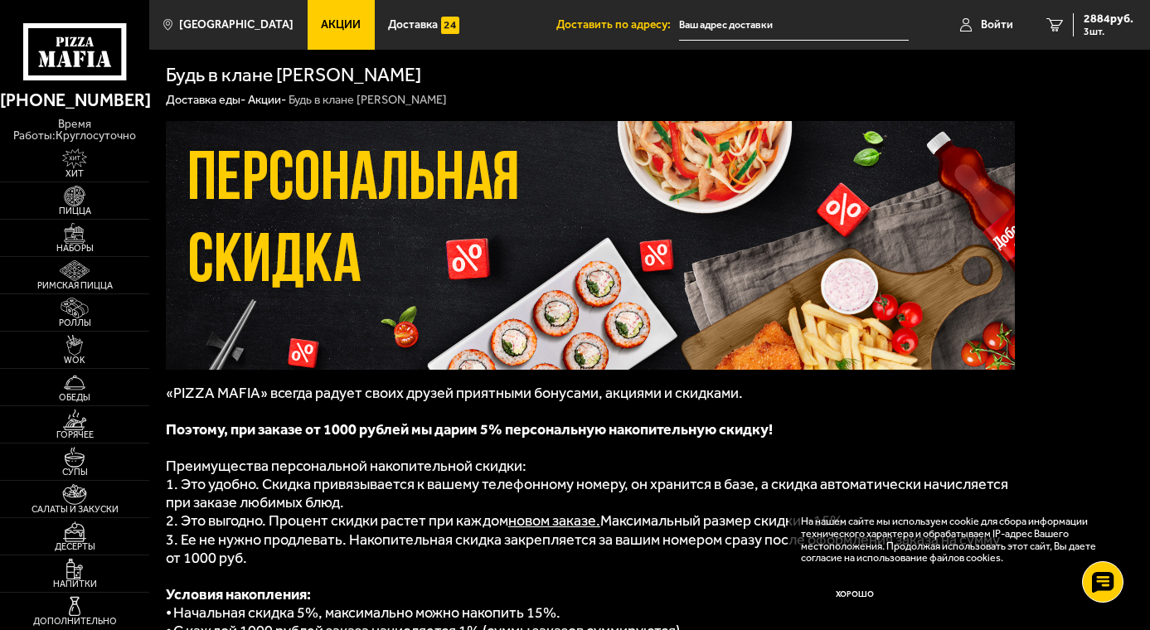
scroll to position [83, 0]
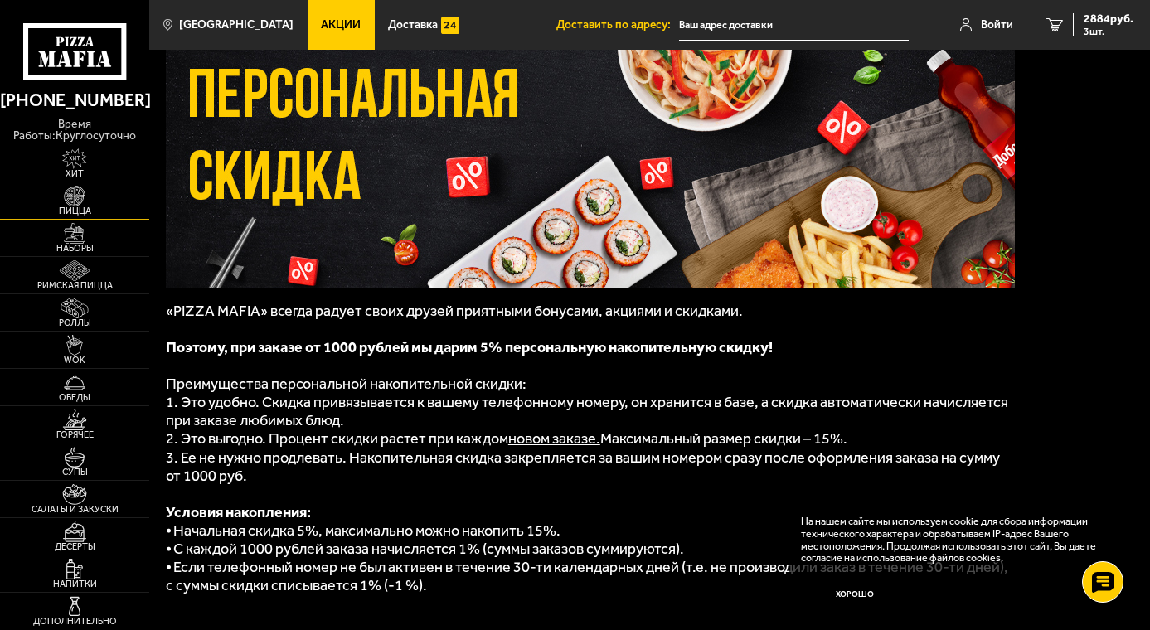
click at [81, 192] on img at bounding box center [74, 196] width 46 height 21
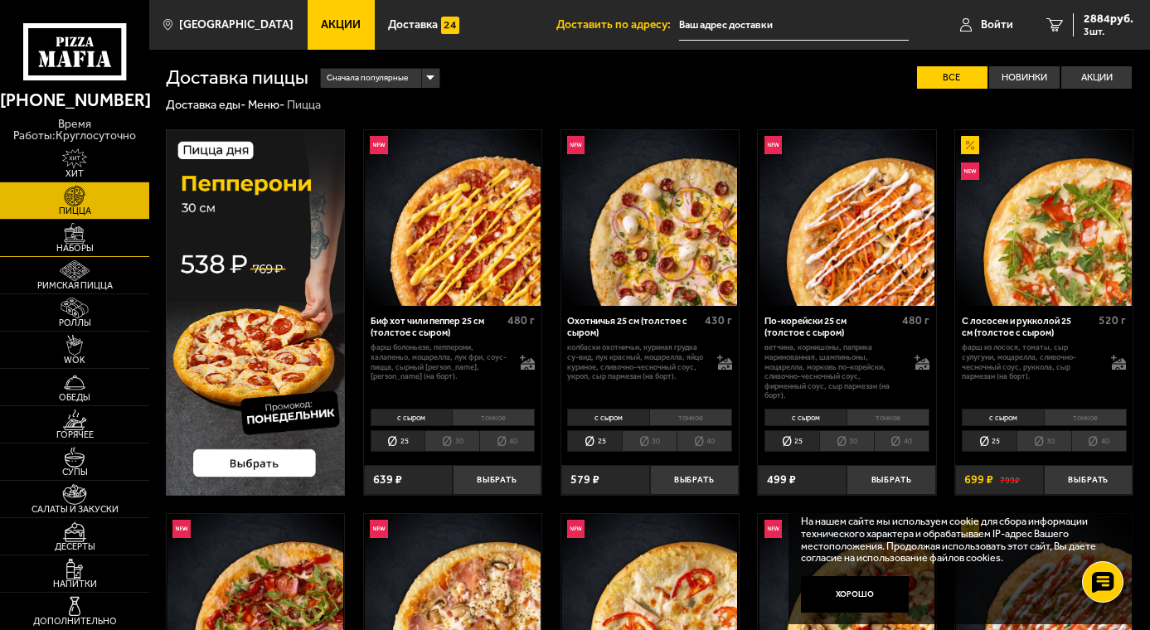
click at [77, 230] on img at bounding box center [74, 233] width 46 height 21
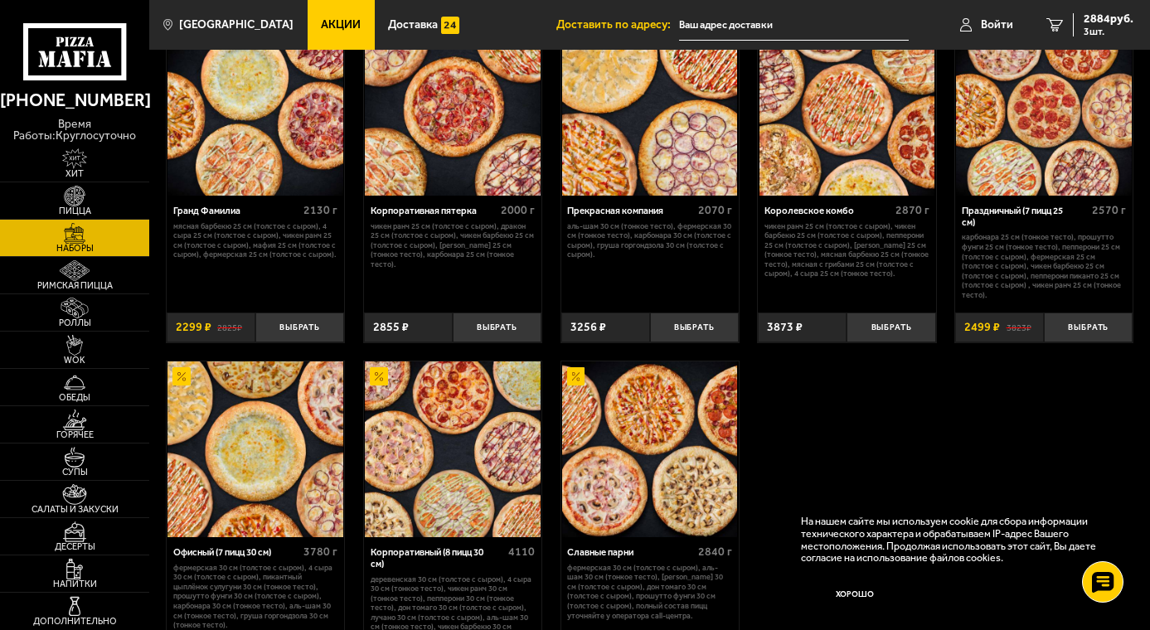
scroll to position [1658, 0]
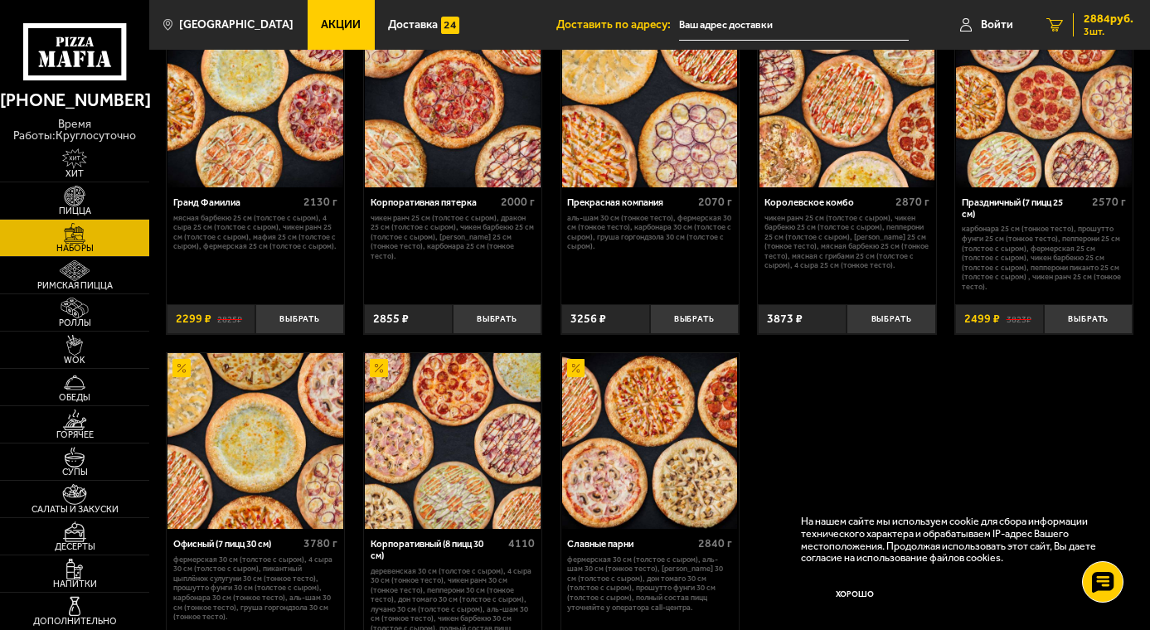
click at [1108, 22] on span "2884 руб." at bounding box center [1109, 19] width 50 height 12
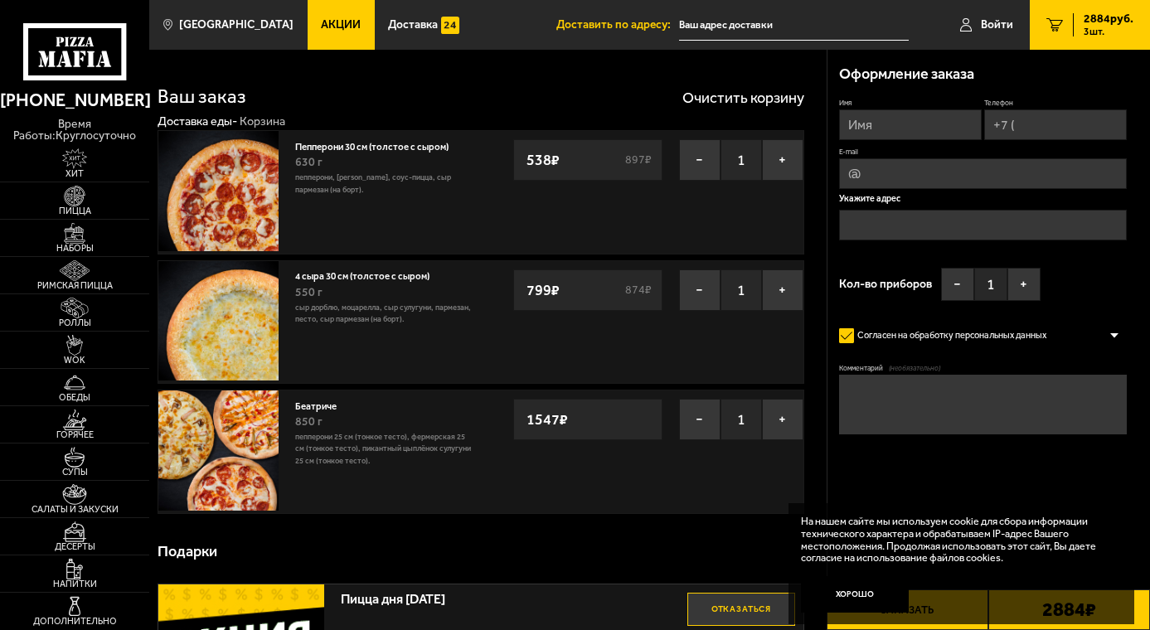
click at [323, 408] on link "Беатриче" at bounding box center [321, 404] width 53 height 15
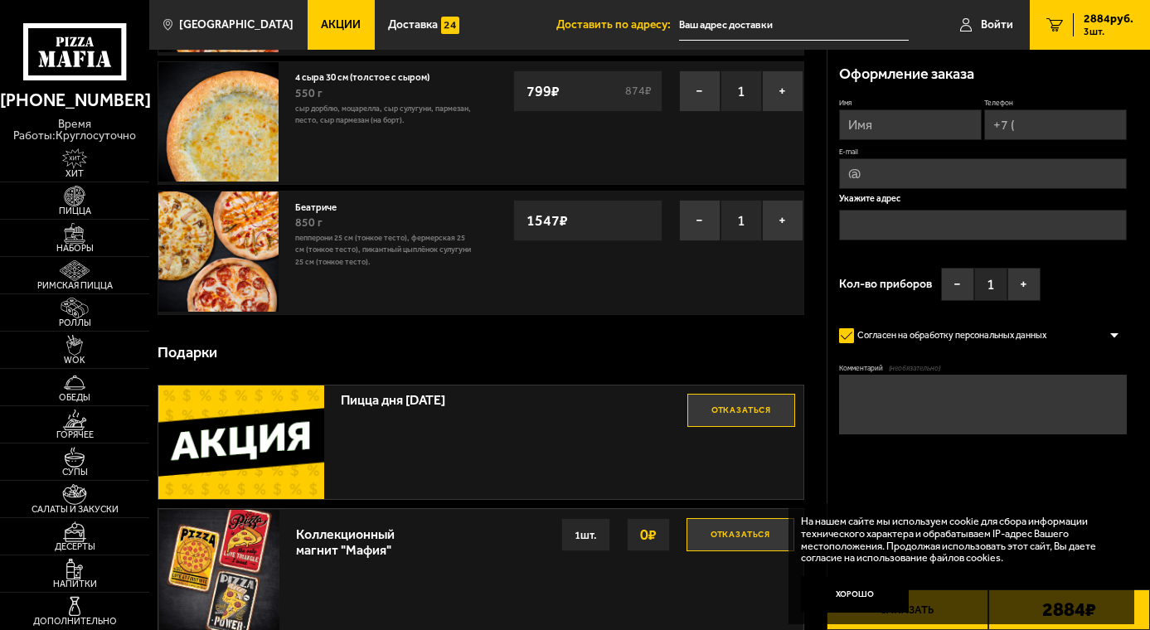
scroll to position [204, 0]
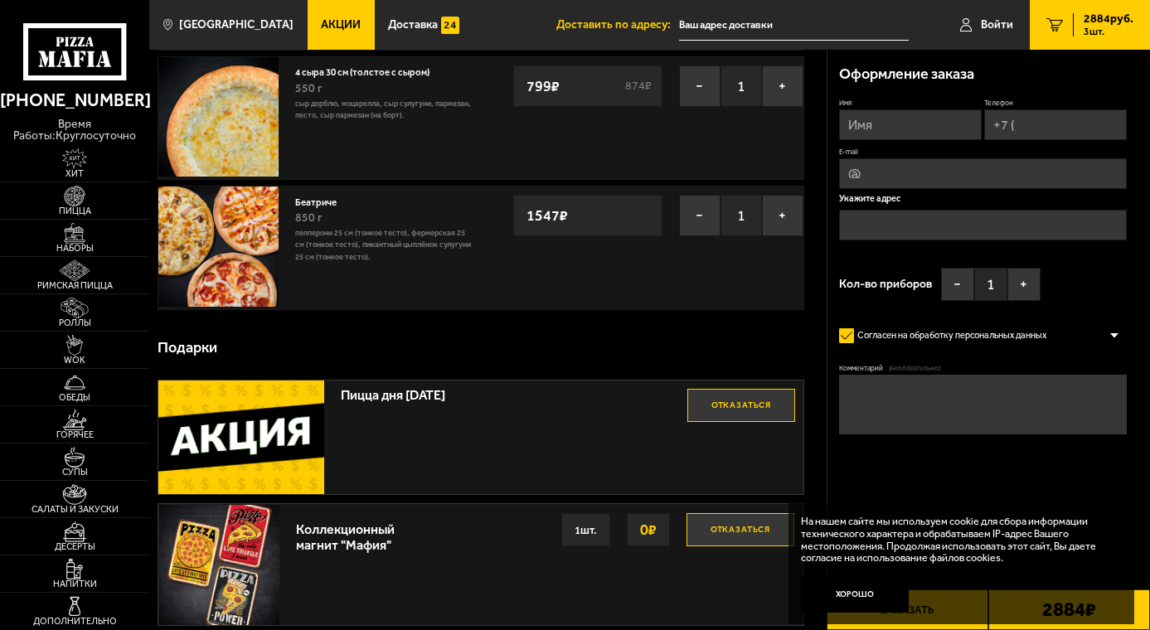
click at [743, 403] on button "Отказаться" at bounding box center [741, 405] width 108 height 33
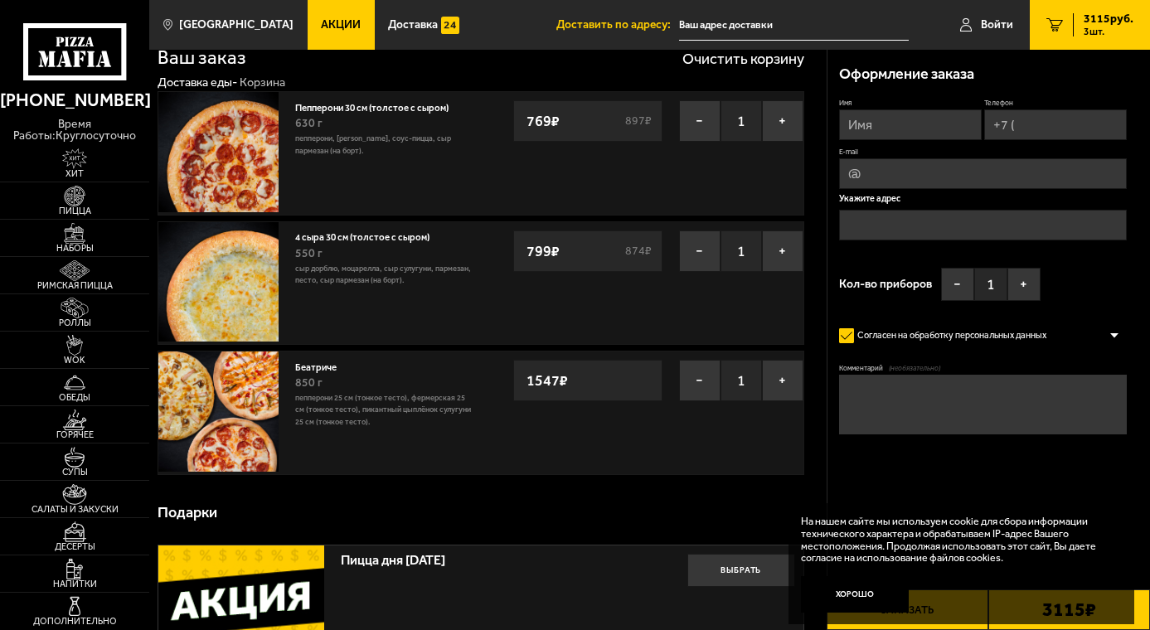
scroll to position [38, 0]
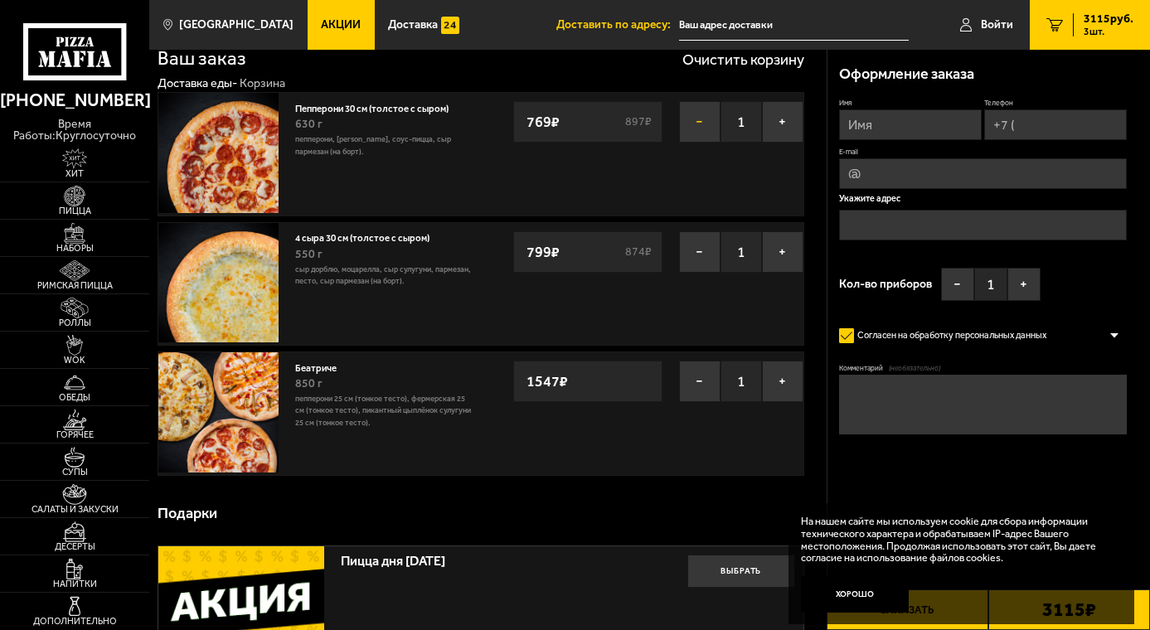
click at [704, 115] on button "−" at bounding box center [699, 121] width 41 height 41
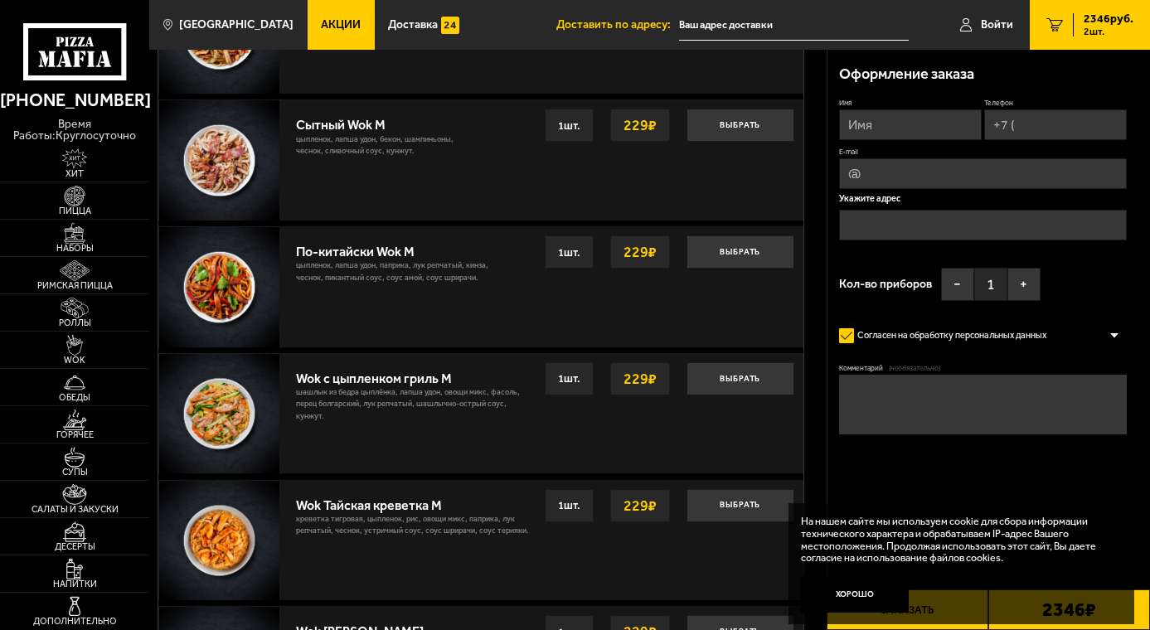
scroll to position [1110, 0]
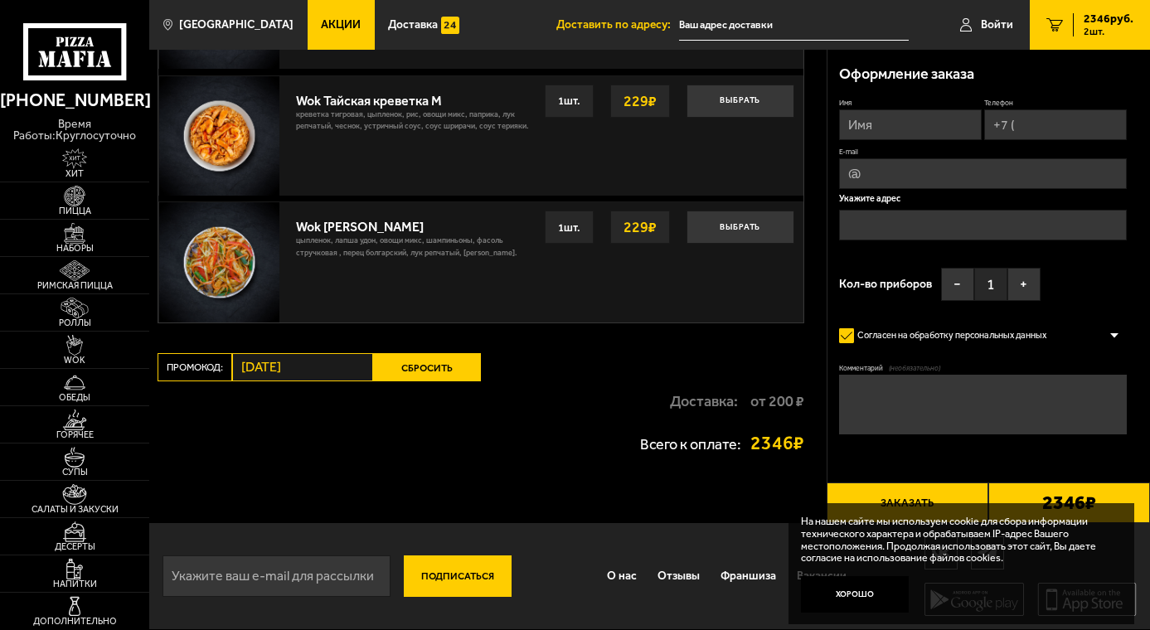
click at [473, 370] on button "Сбросить" at bounding box center [427, 367] width 108 height 28
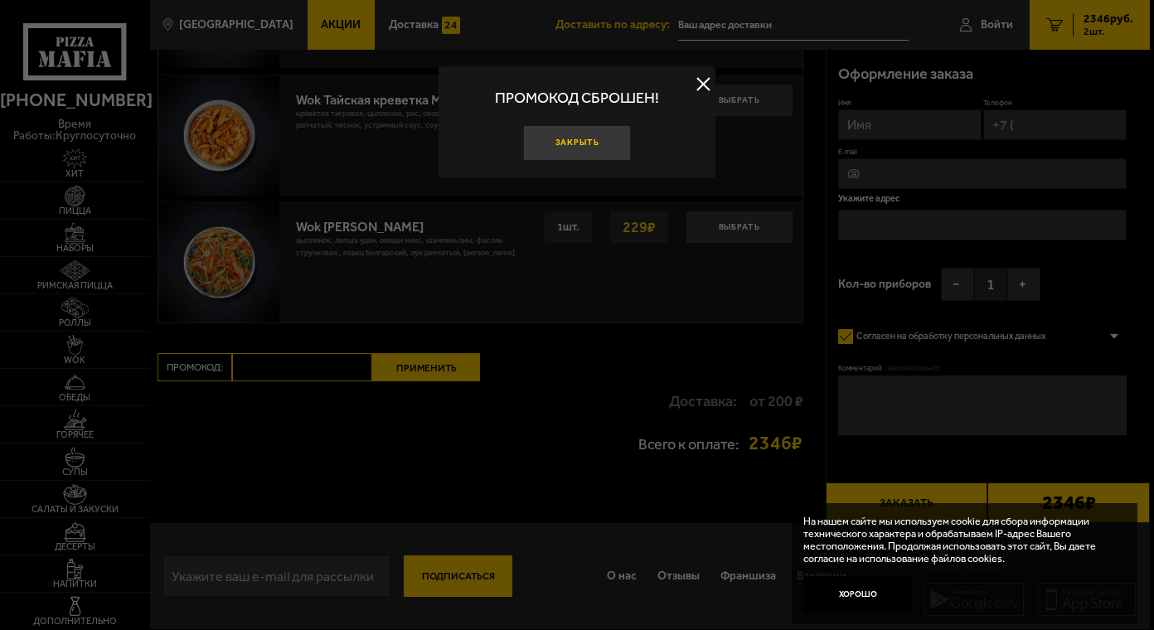
click at [592, 142] on button "Закрыть" at bounding box center [577, 143] width 109 height 36
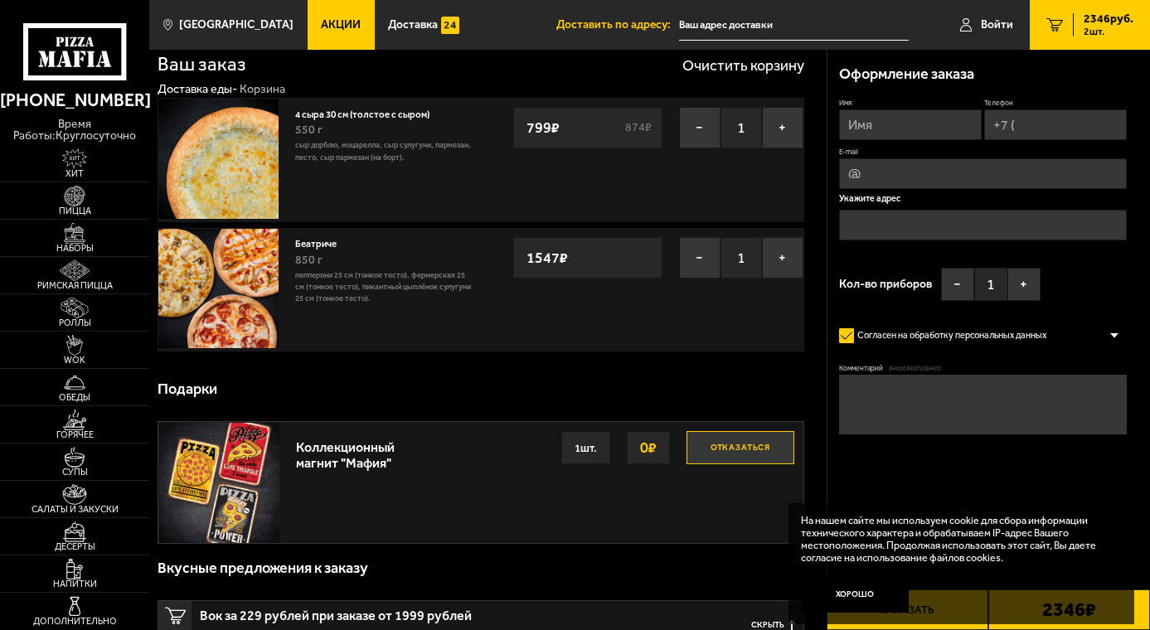
scroll to position [0, 0]
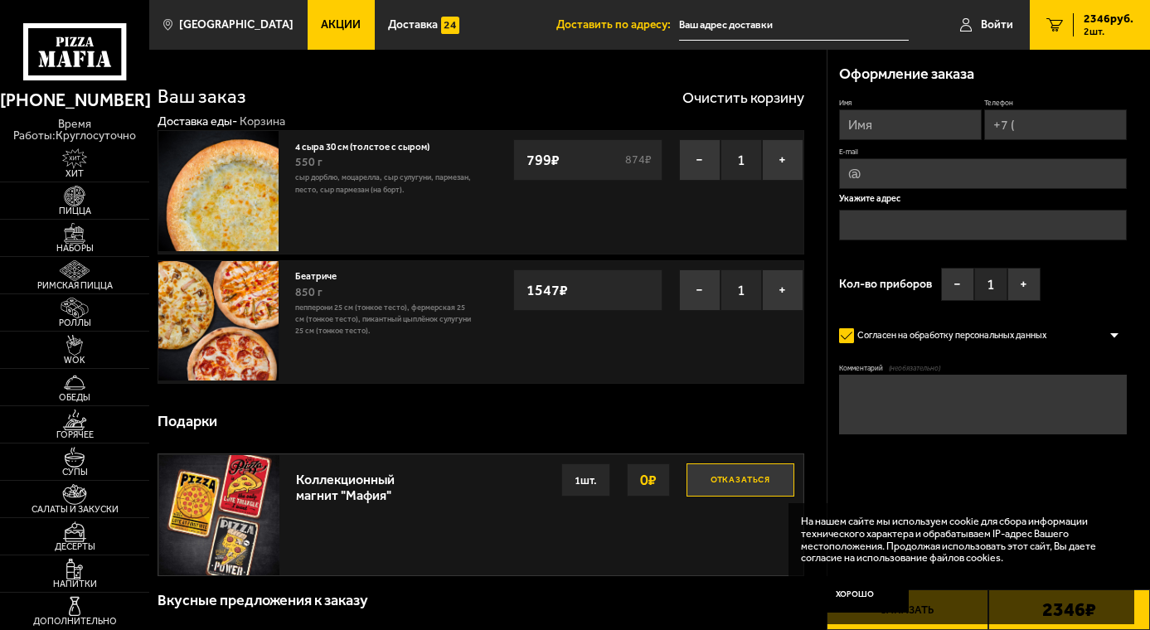
click at [323, 28] on span "Акции" at bounding box center [341, 25] width 40 height 12
